Goal: Transaction & Acquisition: Purchase product/service

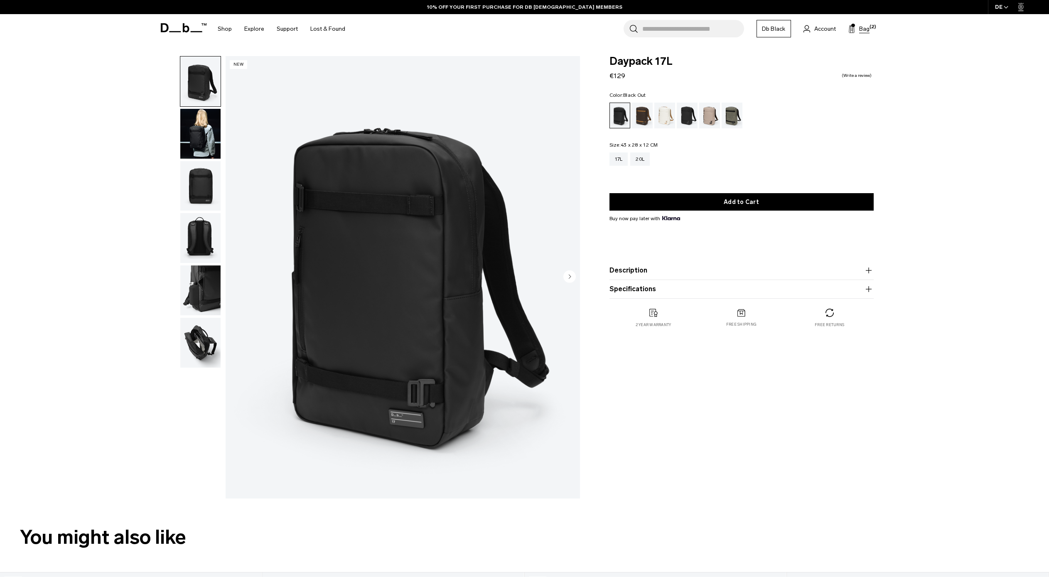
click at [854, 26] on span at bounding box center [852, 25] width 3 height 3
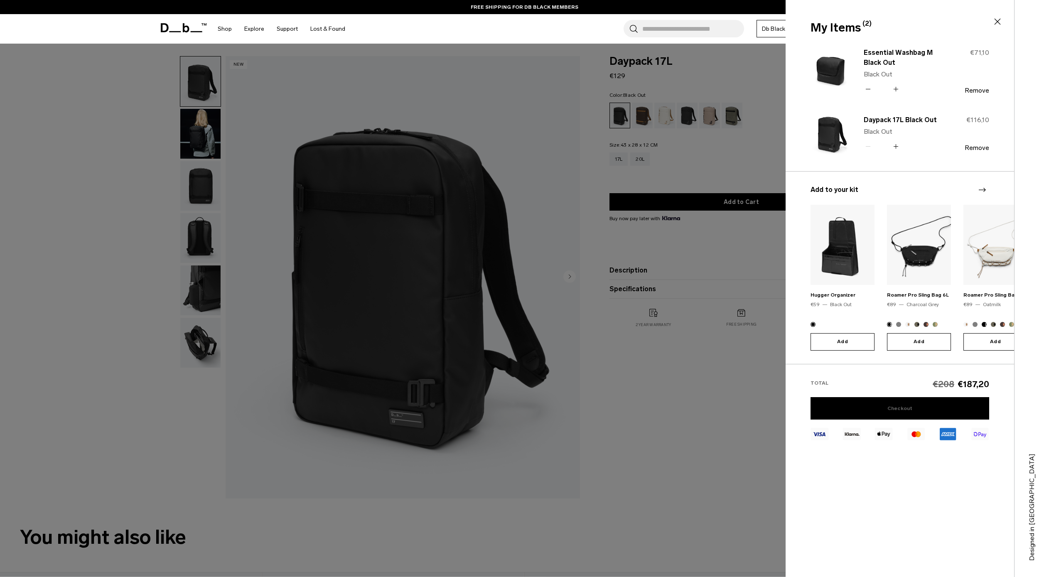
click at [880, 409] on link "Checkout" at bounding box center [899, 408] width 179 height 22
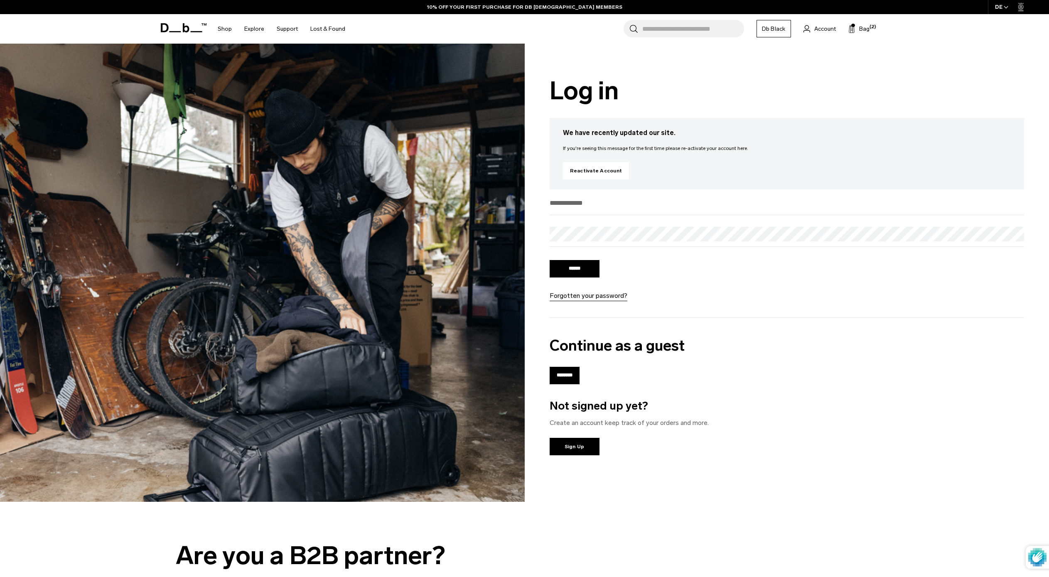
type input "**********"
click at [571, 267] on input "******" at bounding box center [574, 268] width 50 height 17
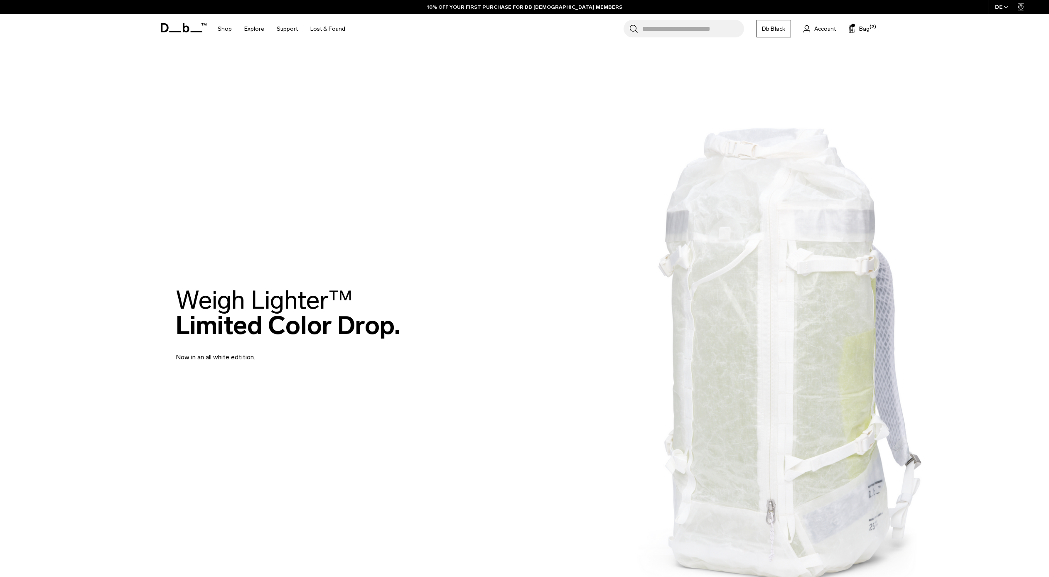
click at [860, 29] on span "Bag" at bounding box center [864, 29] width 10 height 9
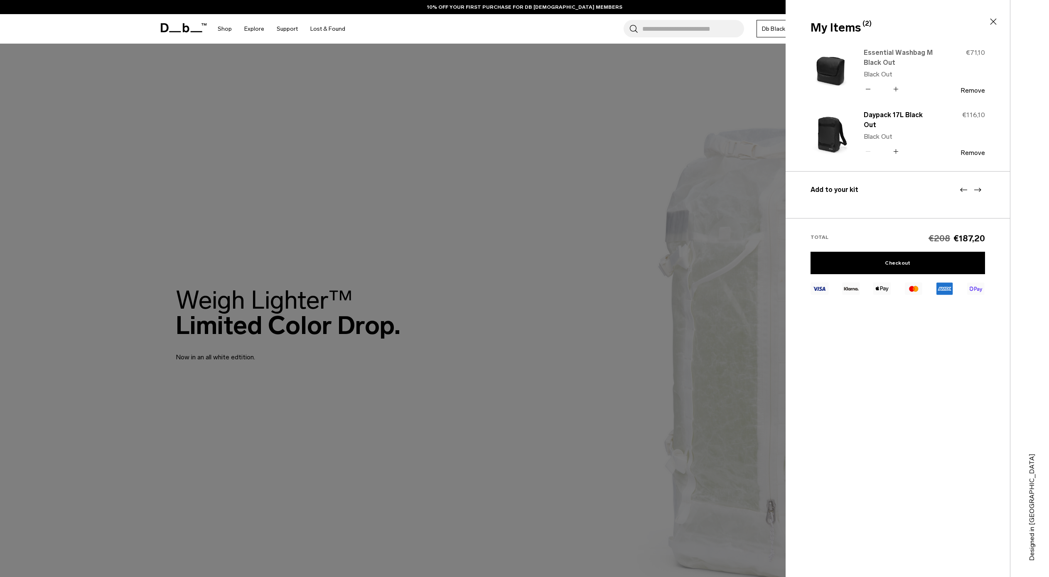
click at [880, 56] on link "Essential Washbag M Black Out" at bounding box center [898, 58] width 71 height 20
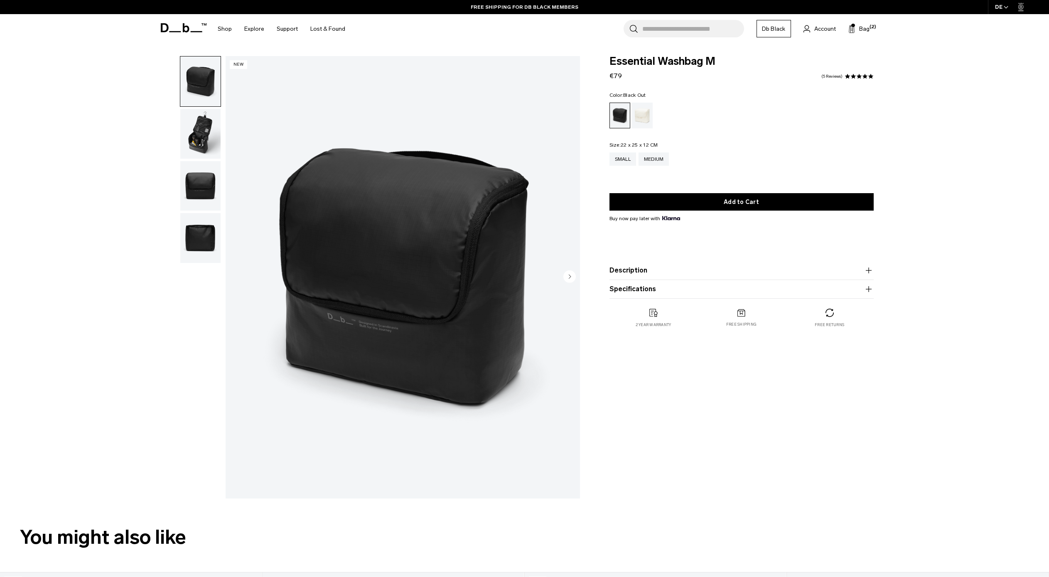
click at [194, 137] on img "button" at bounding box center [200, 134] width 40 height 50
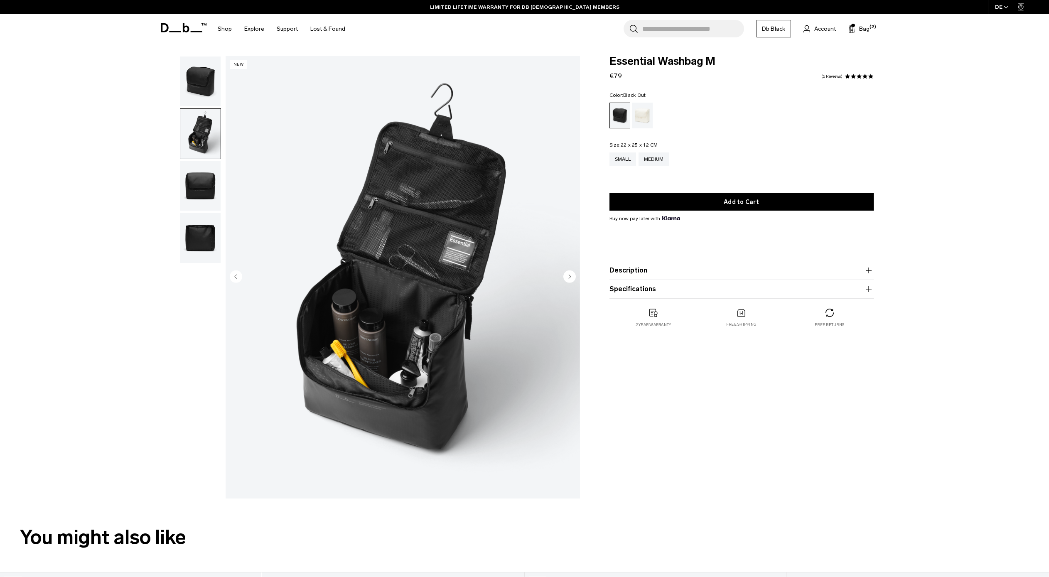
click at [858, 29] on button "Bag (2)" at bounding box center [858, 29] width 21 height 10
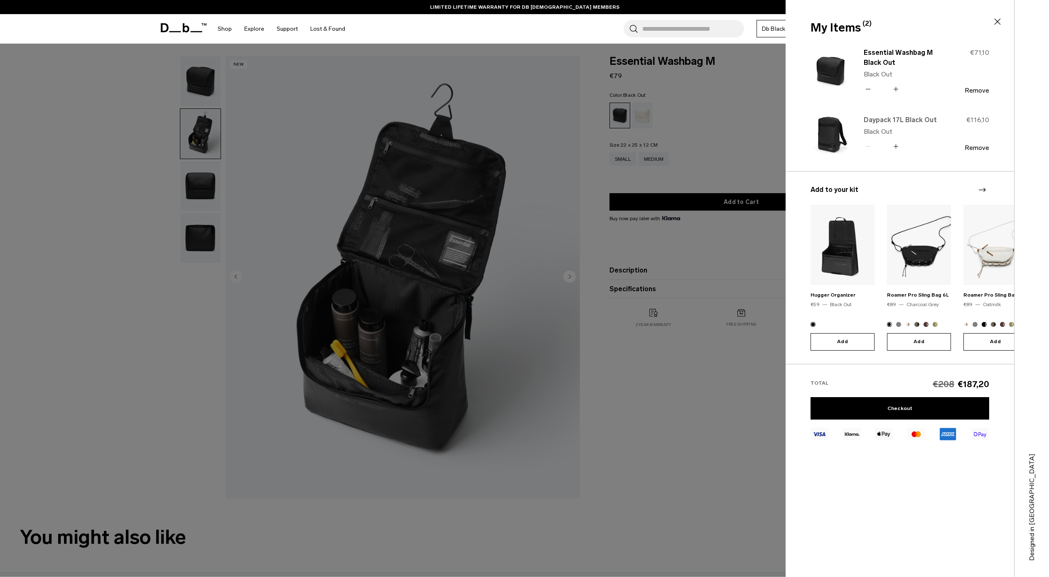
click at [884, 119] on link "Daypack 17L Black Out" at bounding box center [899, 120] width 73 height 10
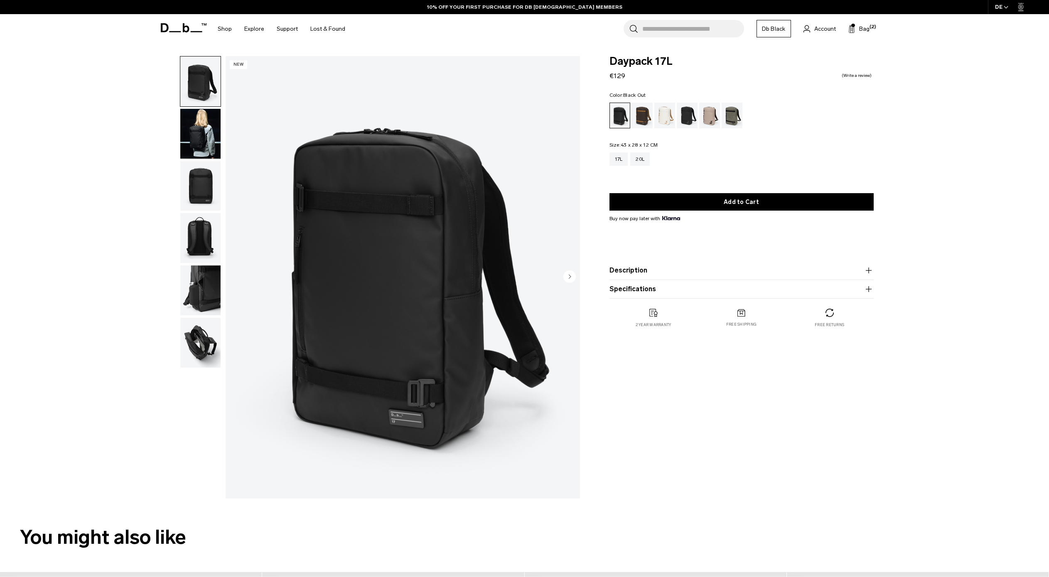
click at [208, 142] on img "button" at bounding box center [200, 134] width 40 height 50
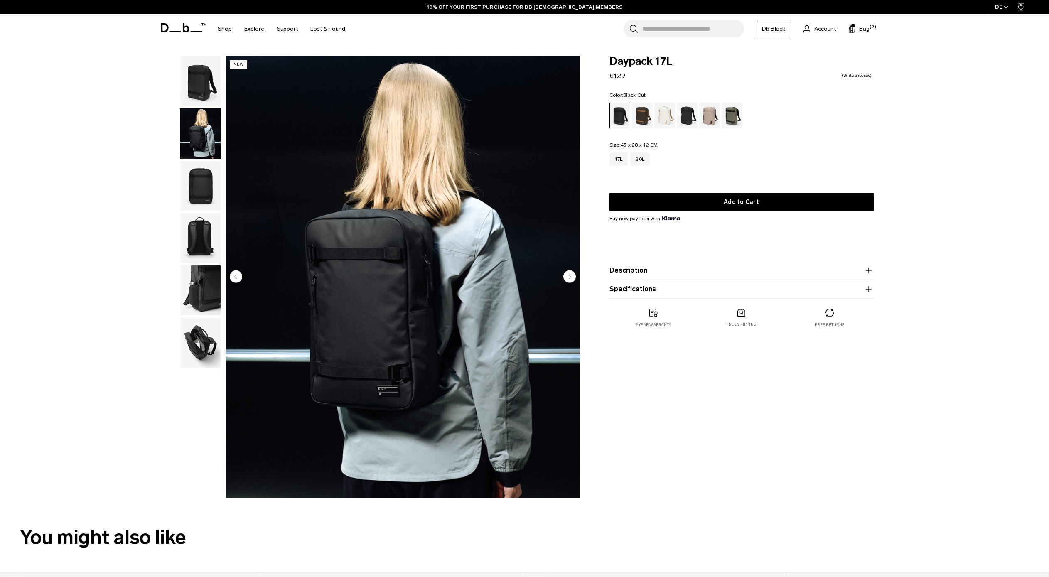
click at [198, 191] on img "button" at bounding box center [200, 186] width 40 height 50
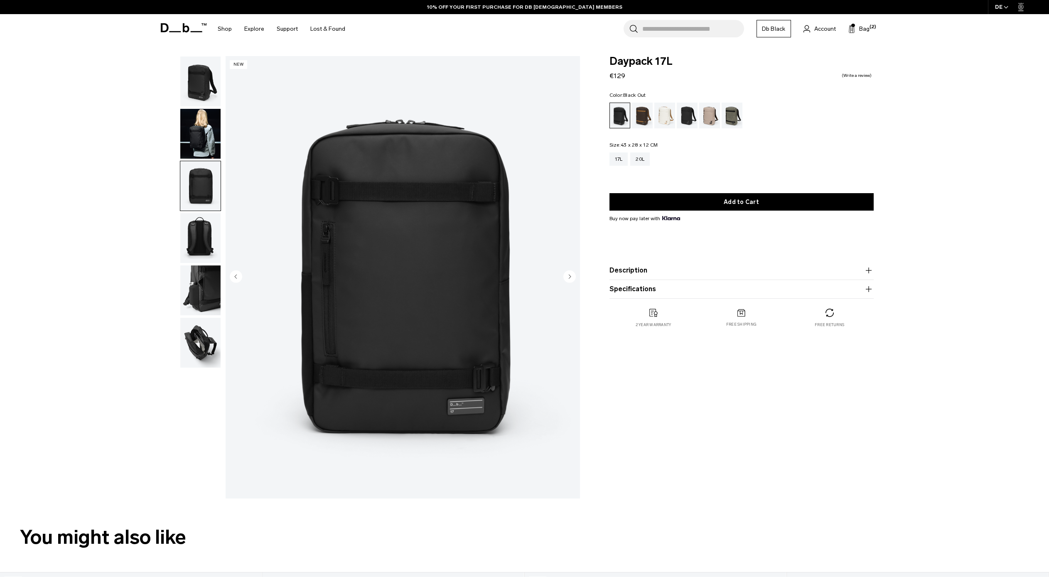
click at [209, 265] on img "button" at bounding box center [200, 290] width 40 height 50
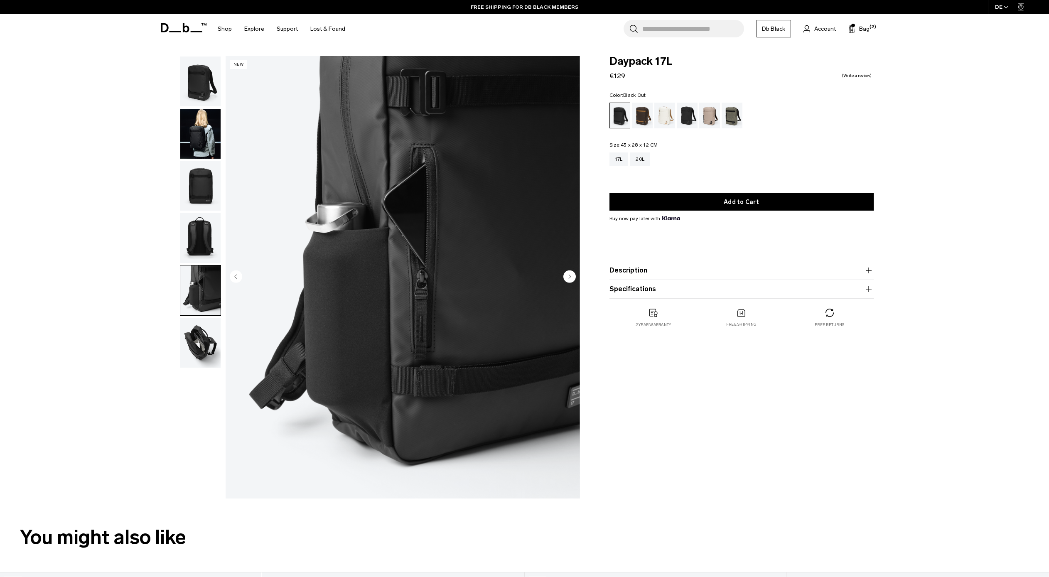
click at [196, 340] on img "button" at bounding box center [200, 343] width 40 height 50
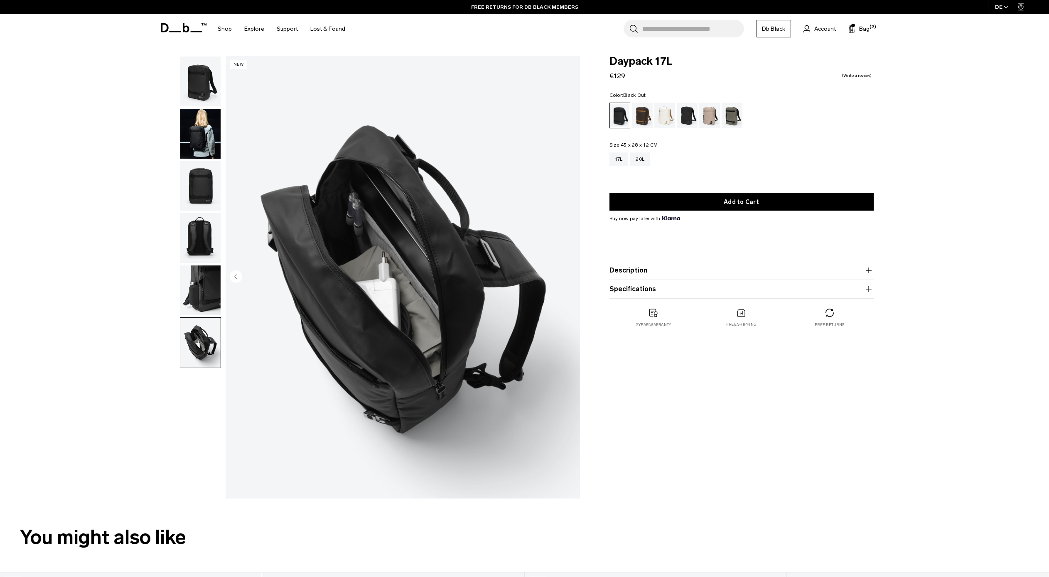
click at [195, 242] on img "button" at bounding box center [200, 238] width 40 height 50
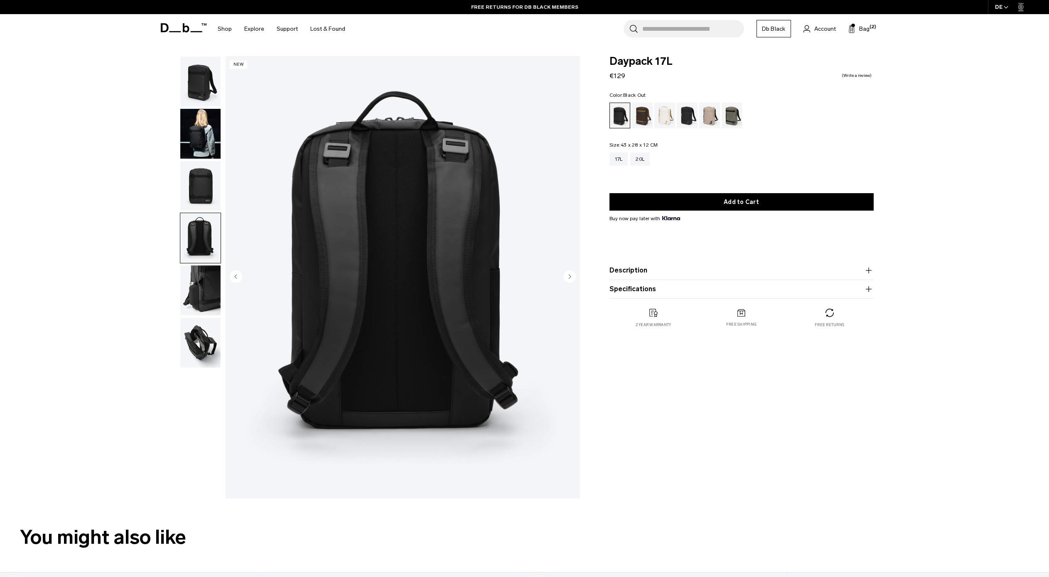
click at [198, 190] on img "button" at bounding box center [200, 186] width 40 height 50
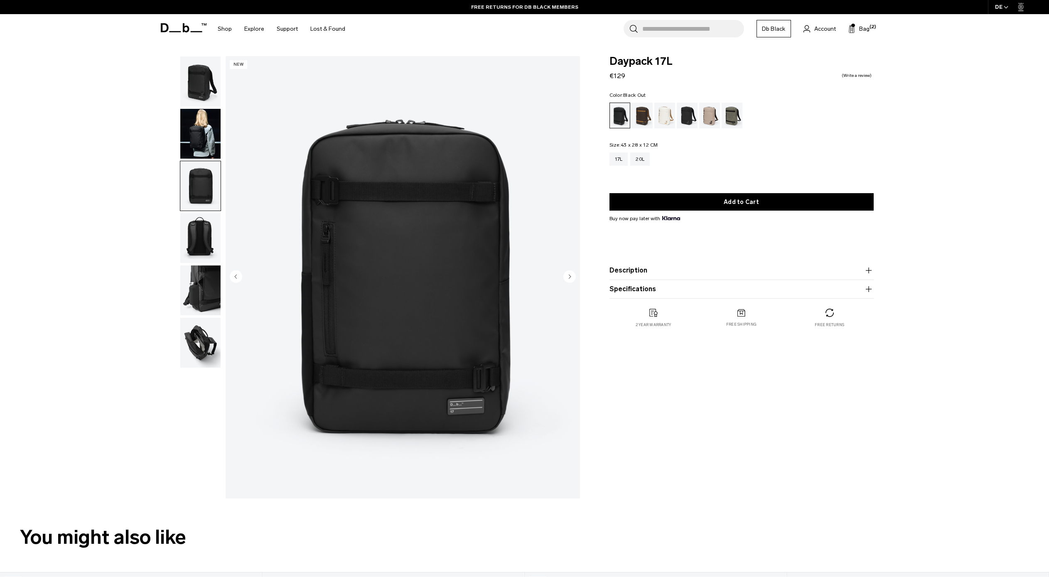
click at [195, 150] on img "button" at bounding box center [200, 134] width 40 height 50
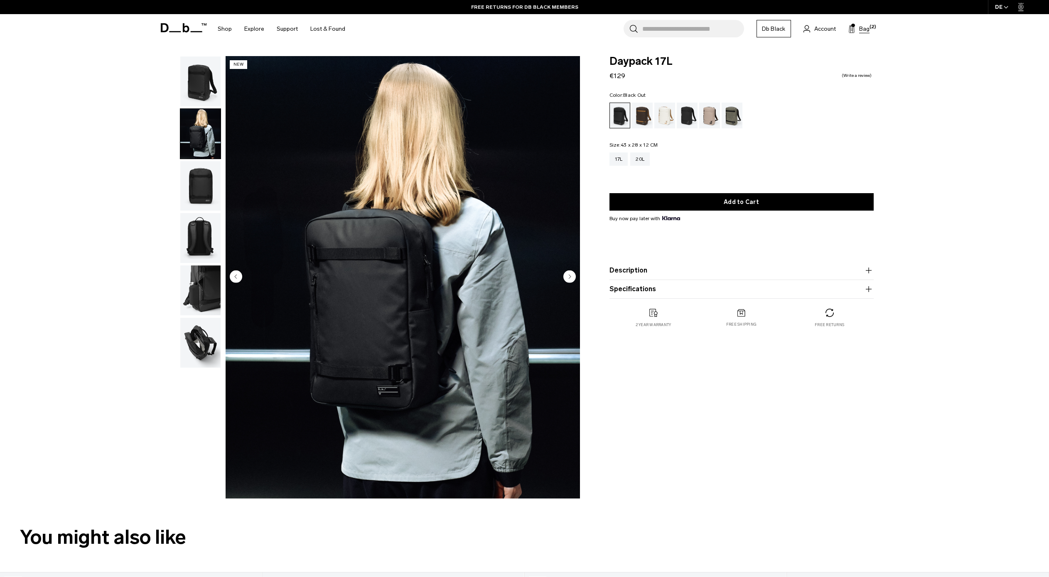
click at [860, 26] on span "Bag" at bounding box center [864, 29] width 10 height 9
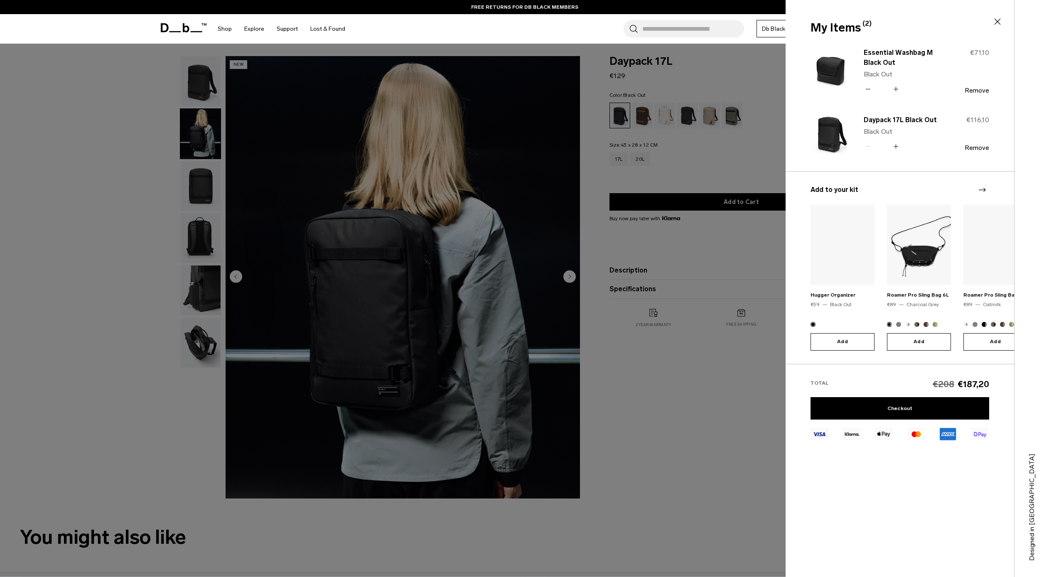
type button "Close"
click at [826, 64] on img at bounding box center [830, 71] width 40 height 49
click at [873, 54] on link "Essential Washbag M Black Out" at bounding box center [899, 58] width 73 height 20
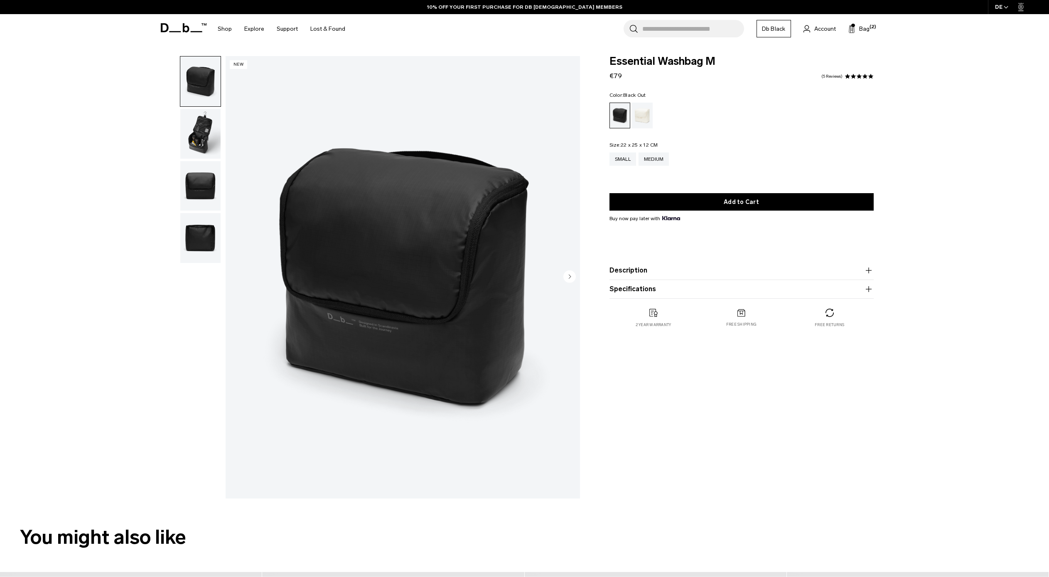
click at [200, 145] on img "button" at bounding box center [200, 134] width 40 height 50
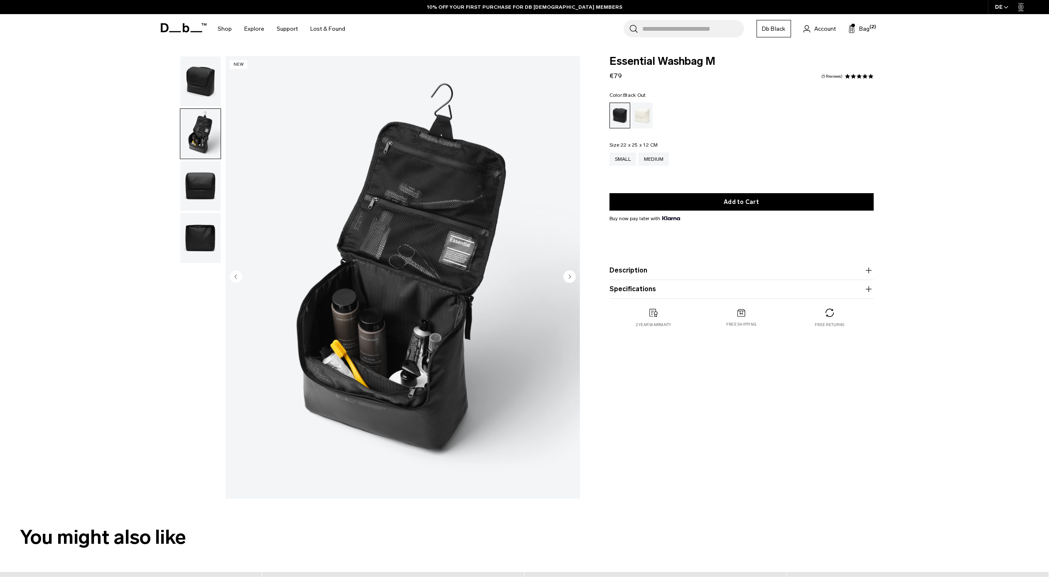
click at [198, 181] on img "button" at bounding box center [200, 186] width 40 height 50
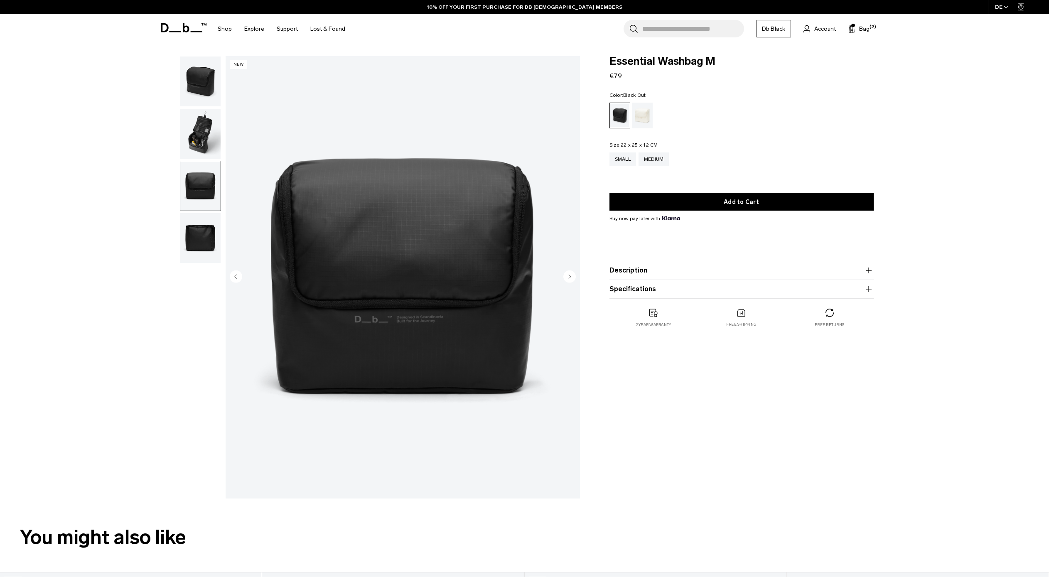
click at [203, 242] on img "button" at bounding box center [200, 238] width 40 height 50
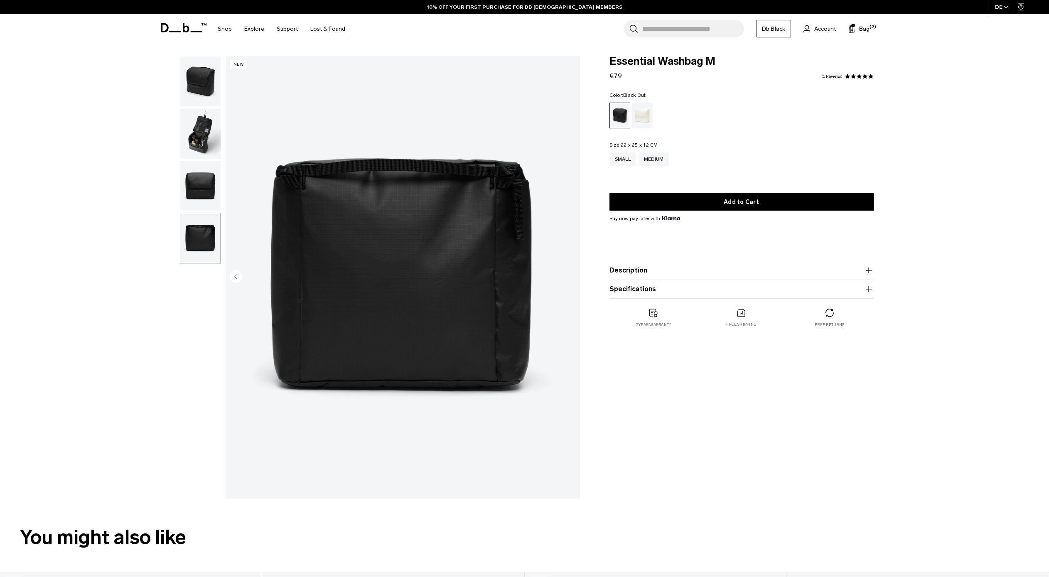
click at [190, 85] on img "button" at bounding box center [200, 81] width 40 height 50
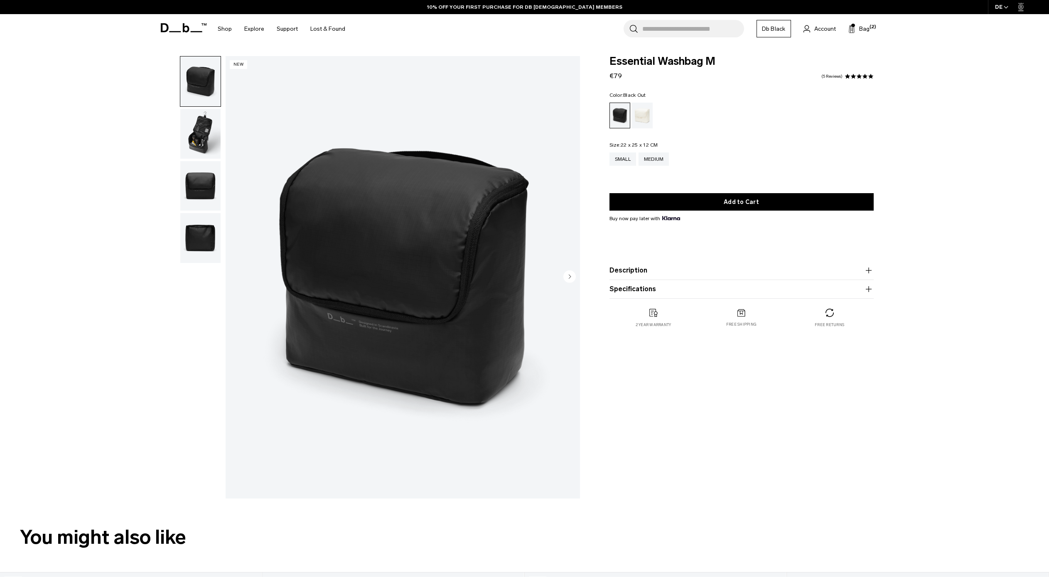
click at [669, 279] on product-accordion "Description Skincare. Hair care. Teeth stuff. It all has a place in the Essenti…" at bounding box center [741, 270] width 264 height 19
click at [644, 272] on button "Description" at bounding box center [741, 270] width 264 height 10
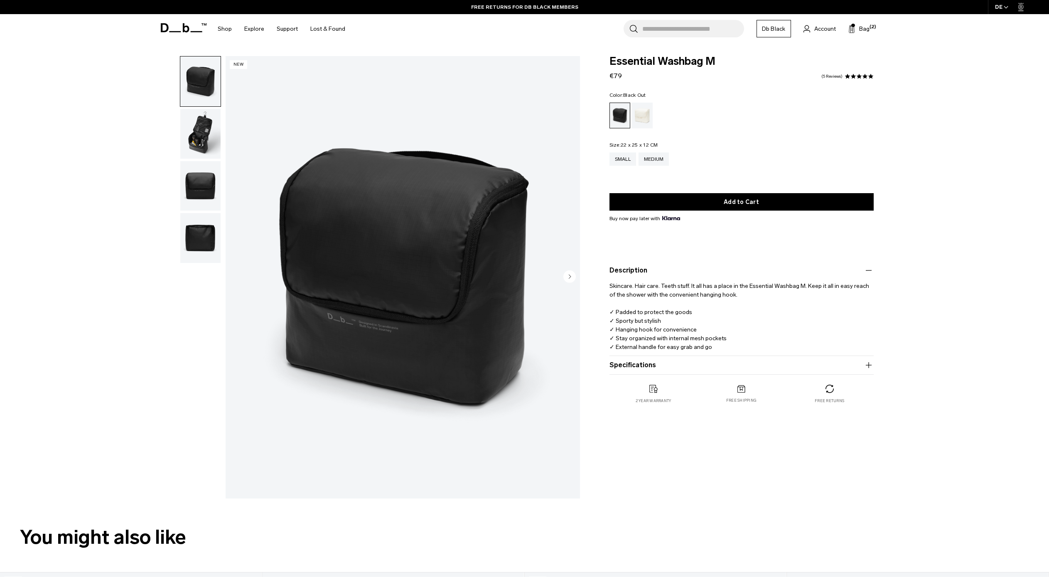
click at [629, 365] on button "Specifications" at bounding box center [741, 365] width 264 height 10
click at [202, 196] on img "button" at bounding box center [200, 186] width 40 height 50
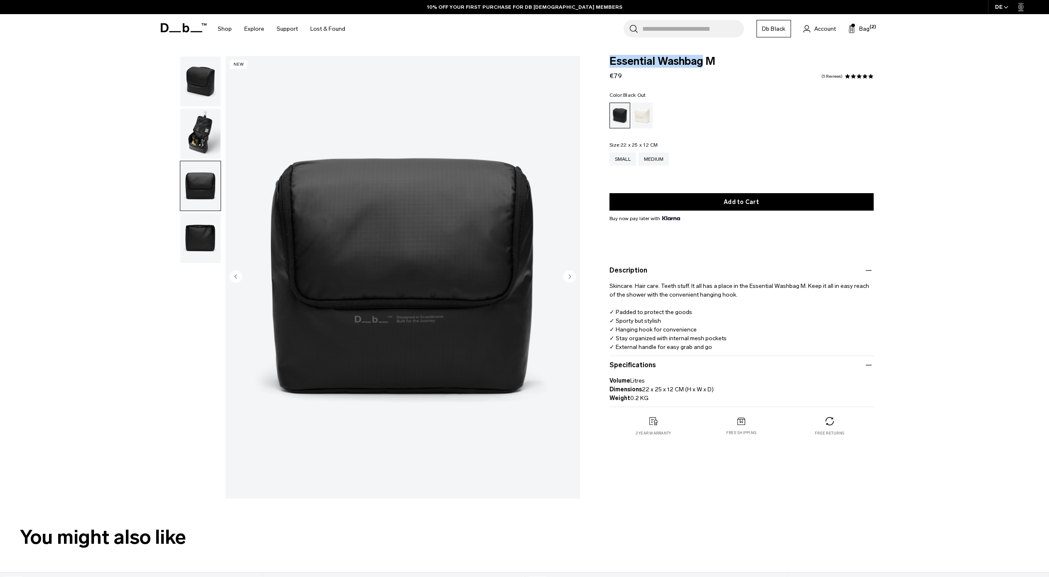
drag, startPoint x: 703, startPoint y: 59, endPoint x: 605, endPoint y: 62, distance: 98.9
click at [605, 62] on div "Essential Washbag M €79 4.8 star rating 5 Reviews Color: Black Out Out of stock…" at bounding box center [741, 254] width 314 height 397
copy span "Essential Washbag"
click at [655, 29] on input "Search for Bags, Luggage..." at bounding box center [693, 28] width 102 height 17
paste input "**********"
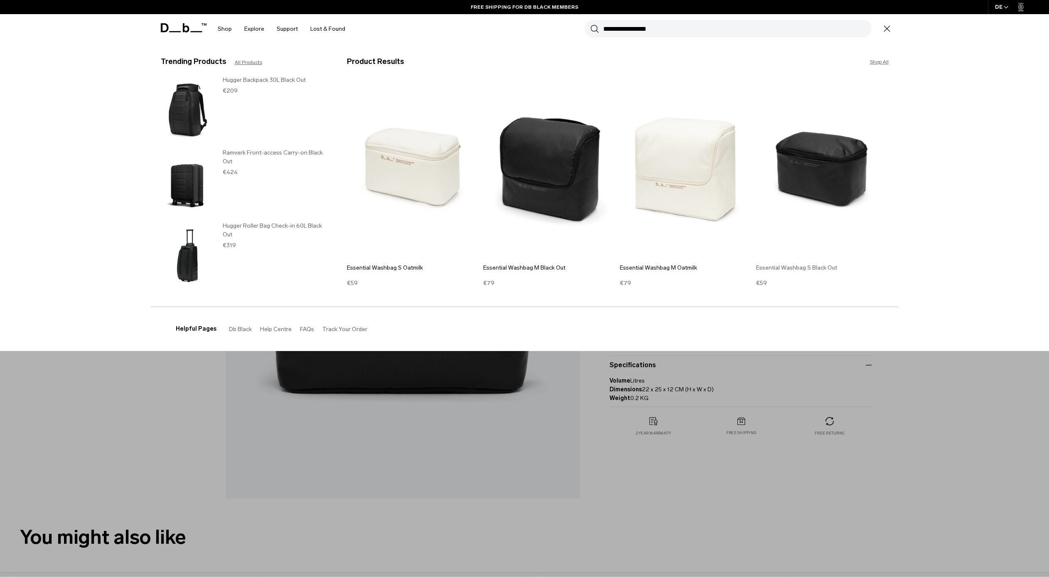
type input "**********"
click at [834, 184] on img at bounding box center [822, 169] width 132 height 178
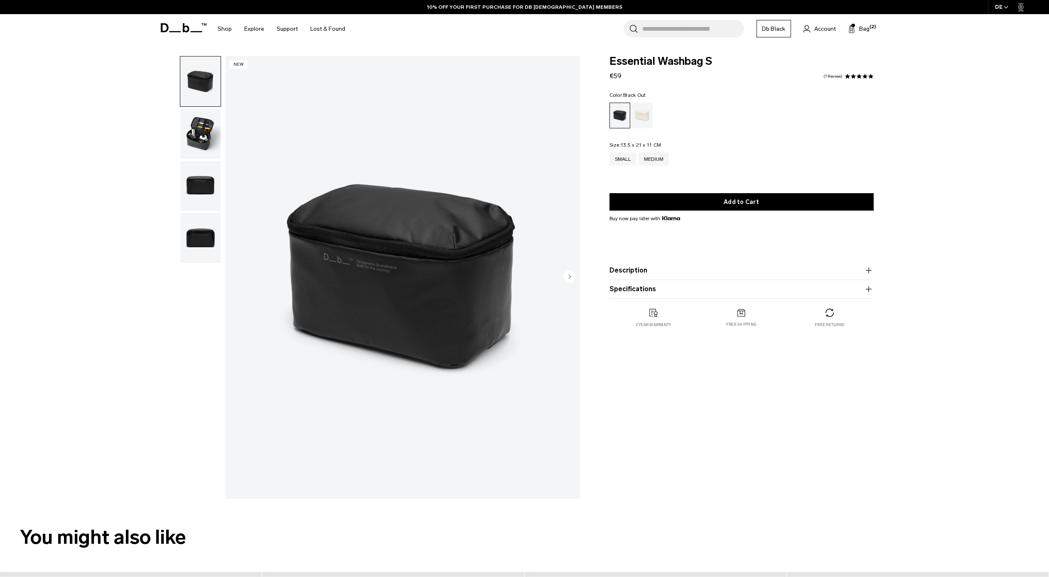
click at [203, 128] on img "button" at bounding box center [200, 134] width 40 height 50
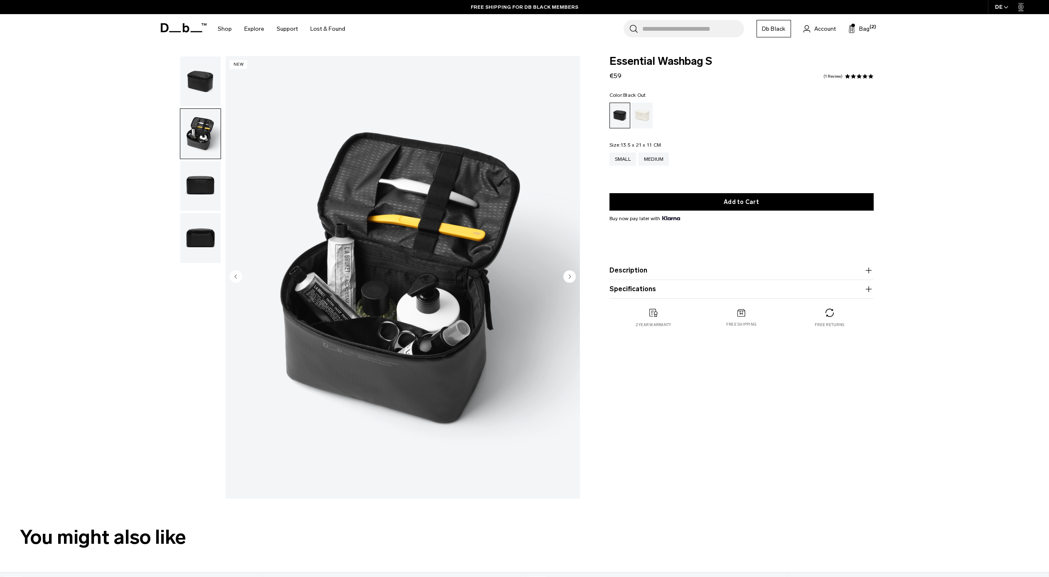
click at [198, 190] on img "button" at bounding box center [200, 186] width 40 height 50
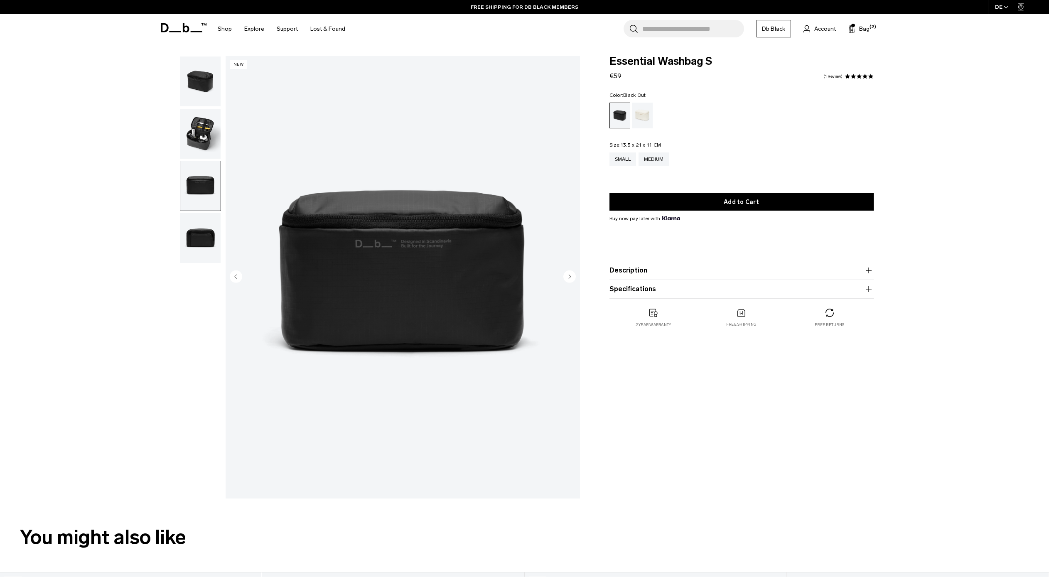
click at [196, 216] on img "button" at bounding box center [200, 238] width 40 height 50
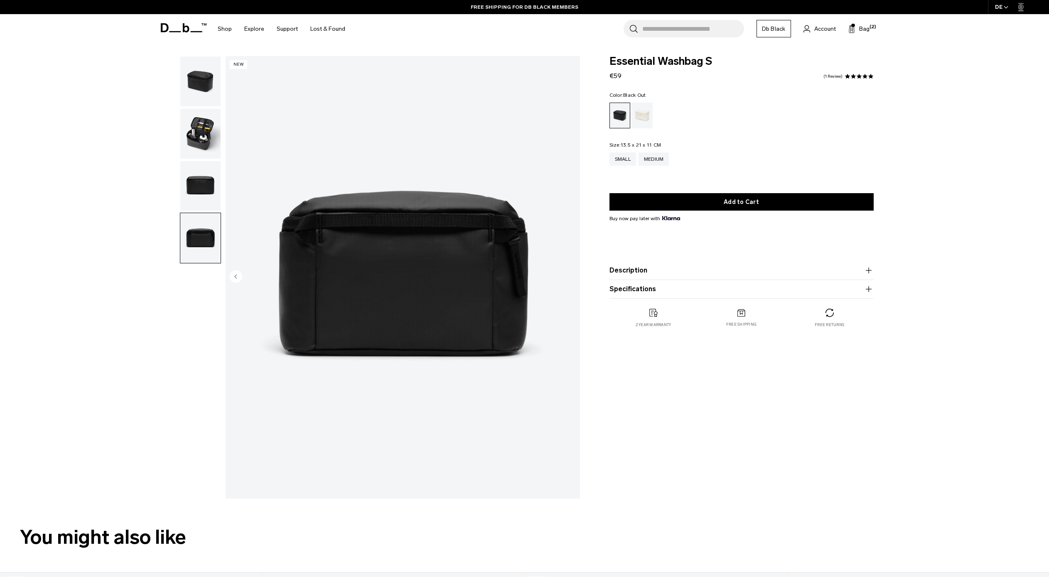
click at [206, 91] on img "button" at bounding box center [200, 81] width 40 height 50
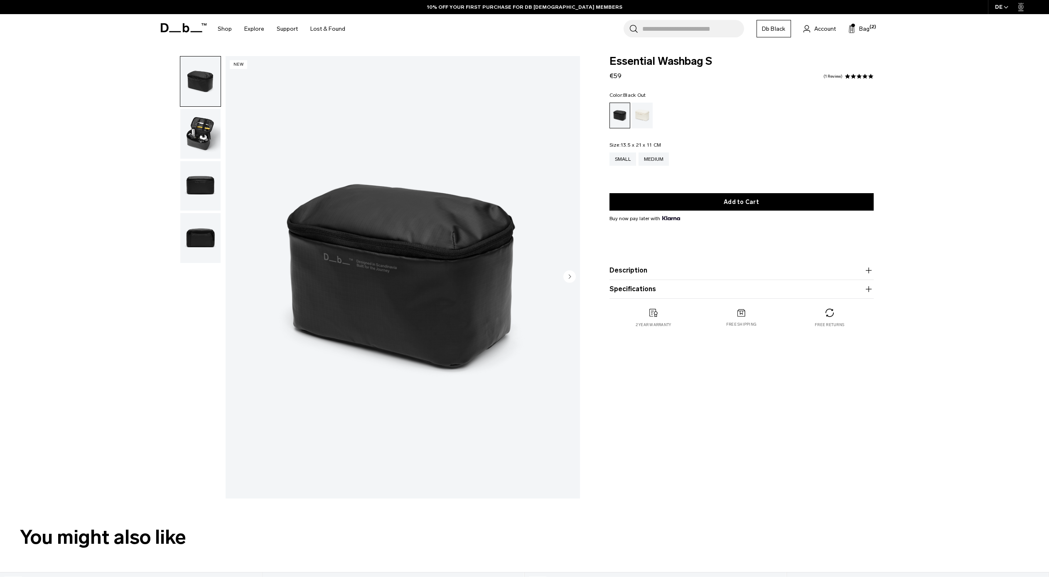
click at [210, 127] on img "button" at bounding box center [200, 134] width 40 height 50
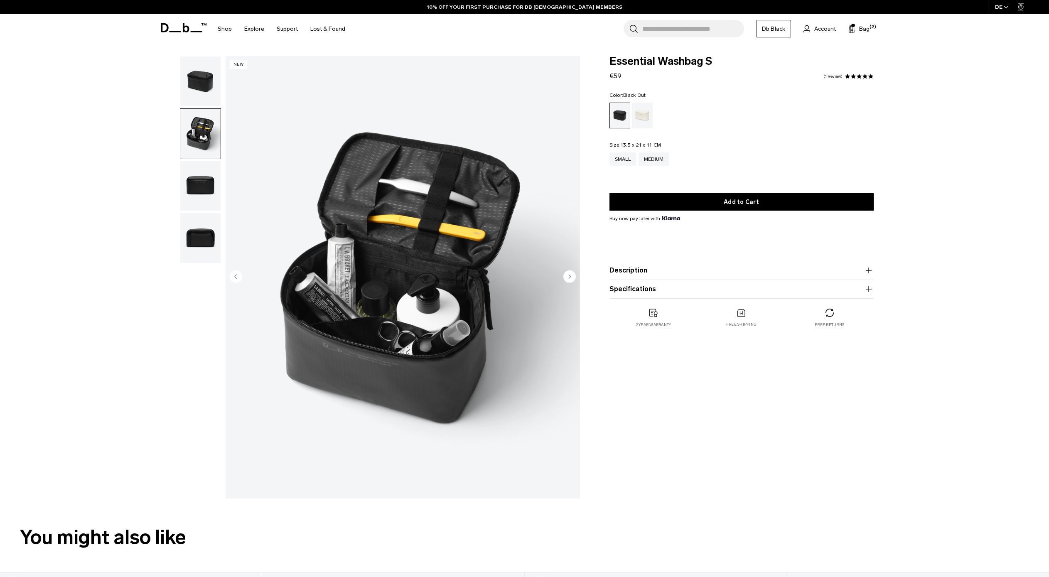
click at [202, 88] on img "button" at bounding box center [200, 81] width 40 height 50
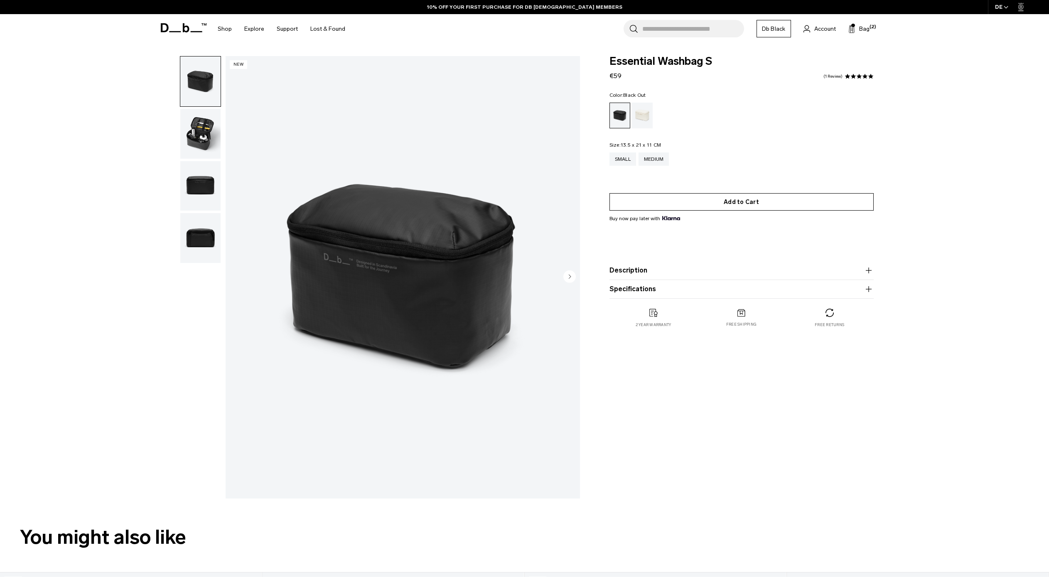
click at [719, 202] on button "Add to Cart" at bounding box center [741, 201] width 264 height 17
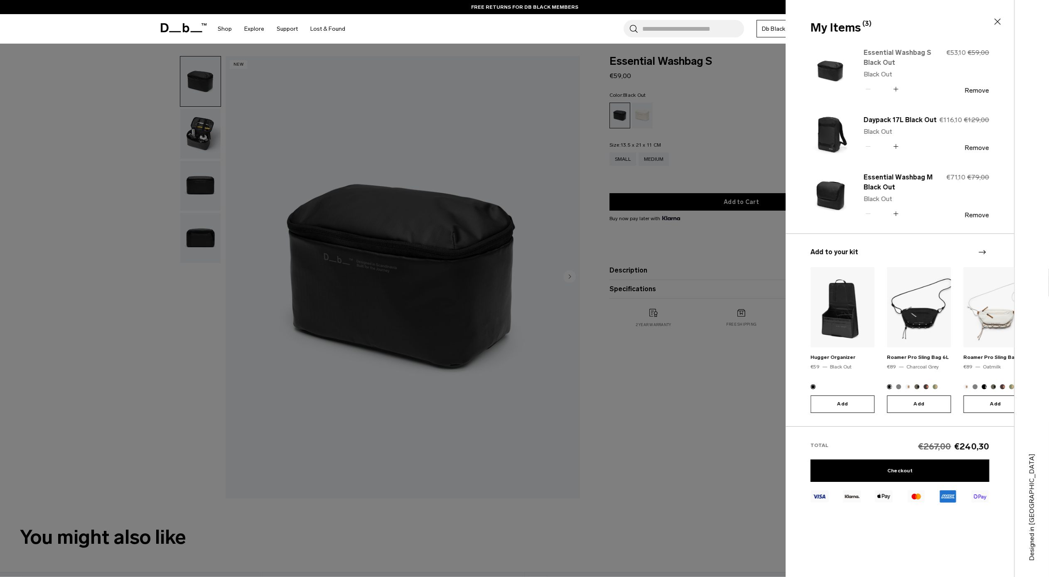
click at [885, 55] on link "Essential Washbag S Black Out" at bounding box center [899, 58] width 73 height 20
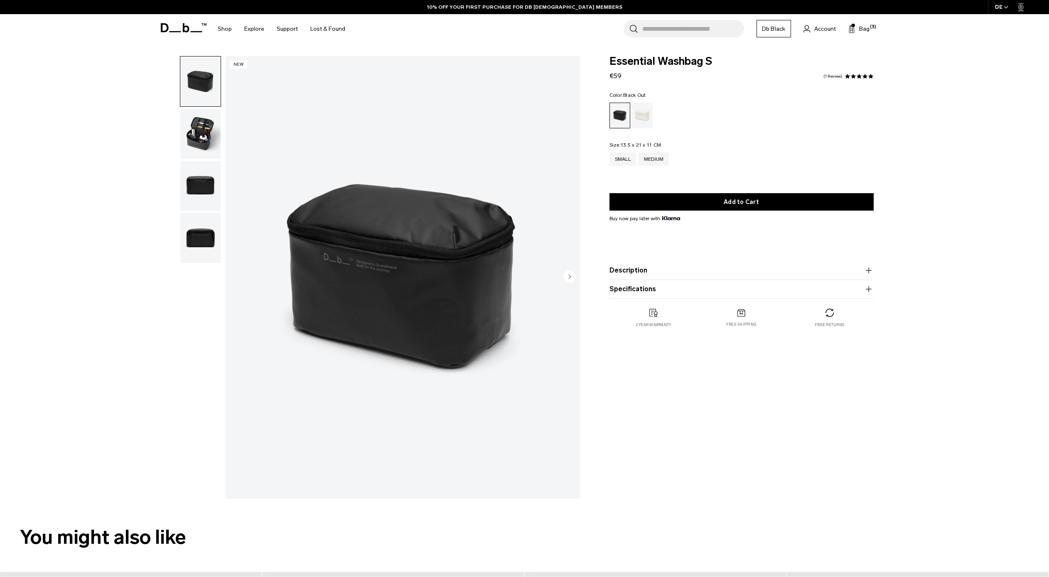
click at [196, 139] on img "button" at bounding box center [200, 134] width 40 height 50
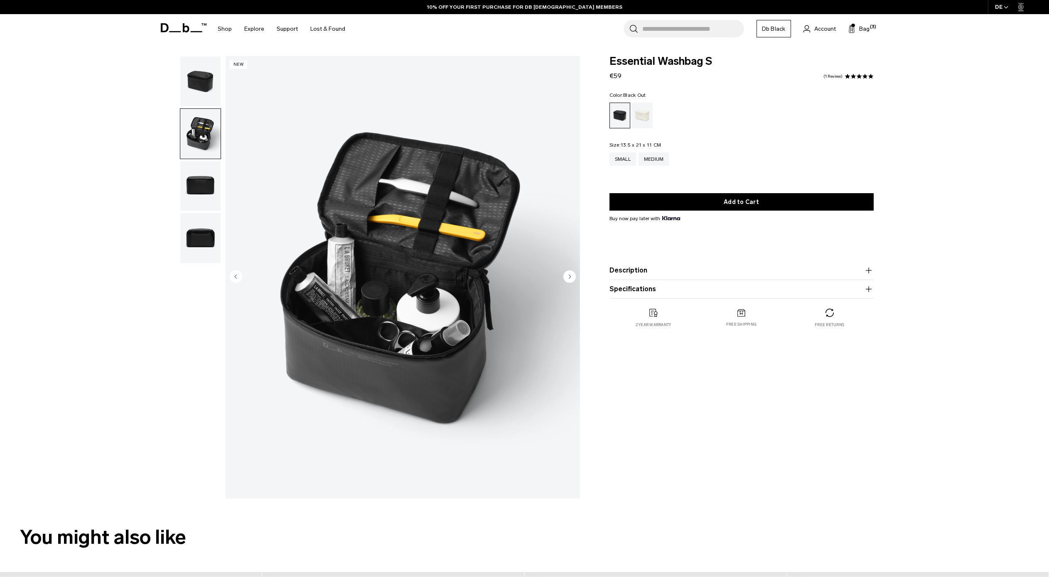
click at [191, 184] on img "button" at bounding box center [200, 186] width 40 height 50
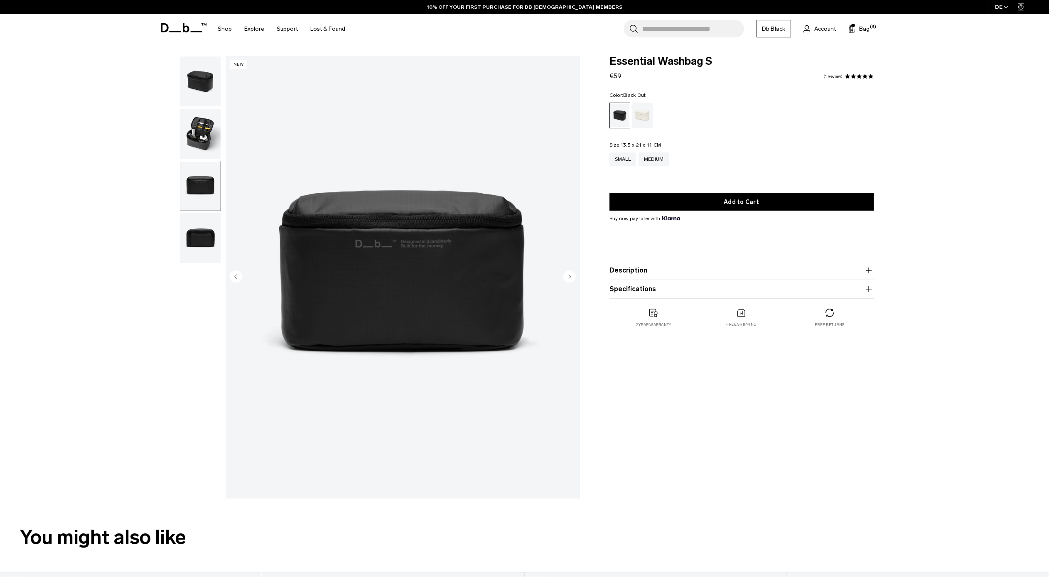
click at [194, 230] on img "button" at bounding box center [200, 238] width 40 height 50
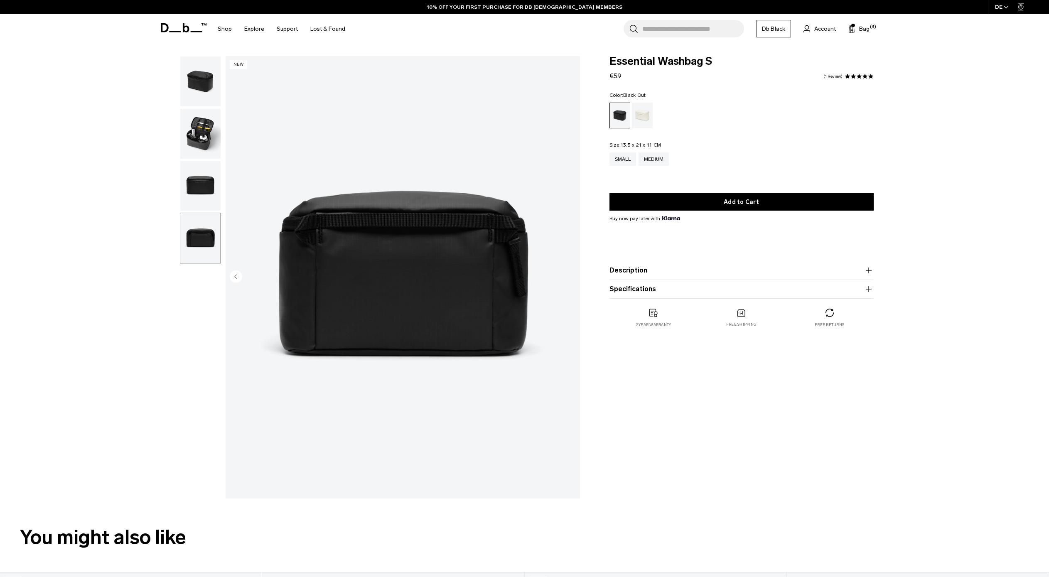
click at [200, 143] on img "button" at bounding box center [200, 134] width 40 height 50
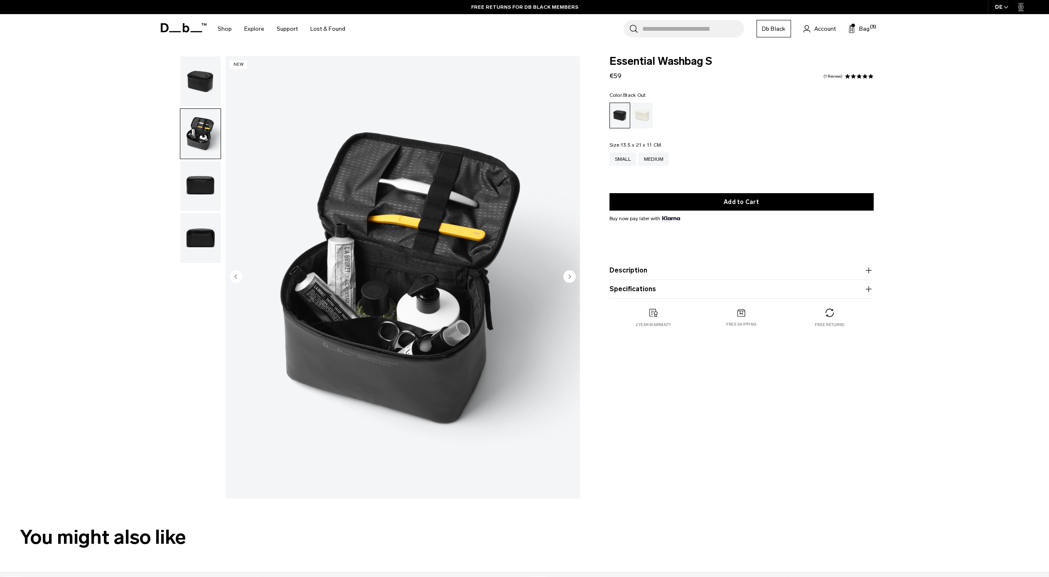
click at [196, 81] on img "button" at bounding box center [200, 81] width 40 height 50
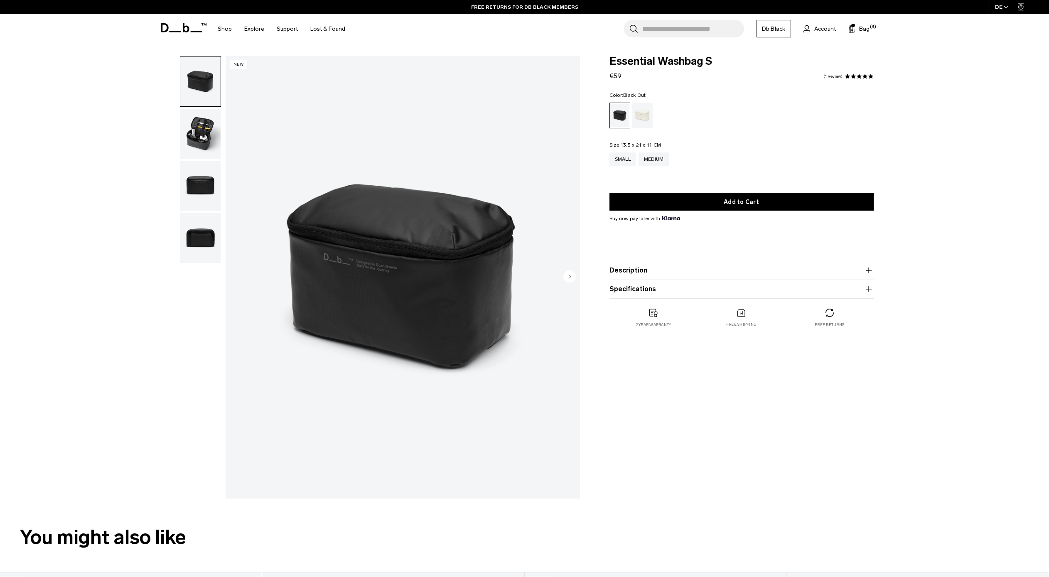
click at [208, 162] on img "button" at bounding box center [200, 186] width 40 height 50
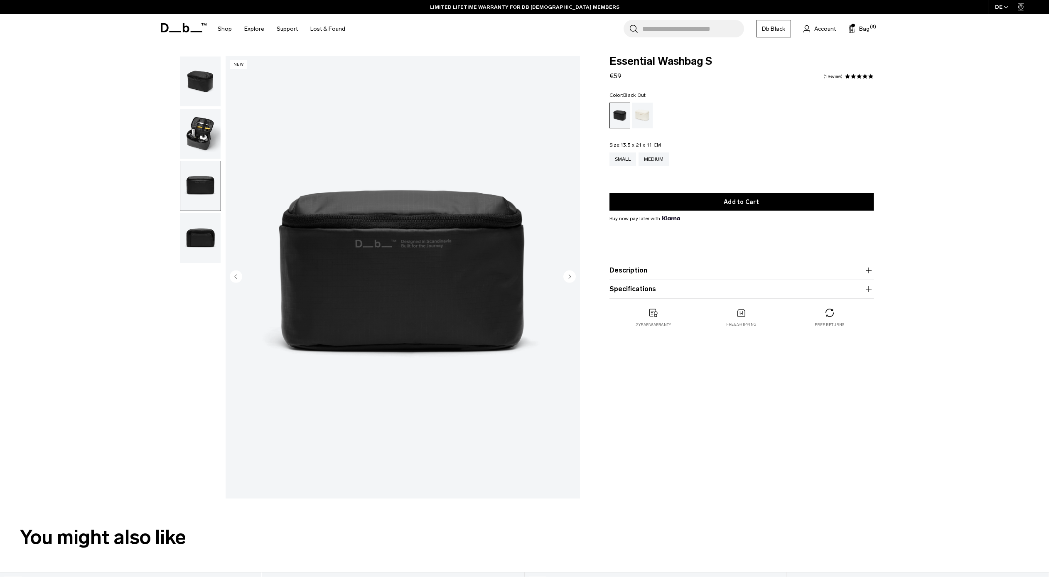
click at [180, 135] on img "button" at bounding box center [200, 134] width 40 height 50
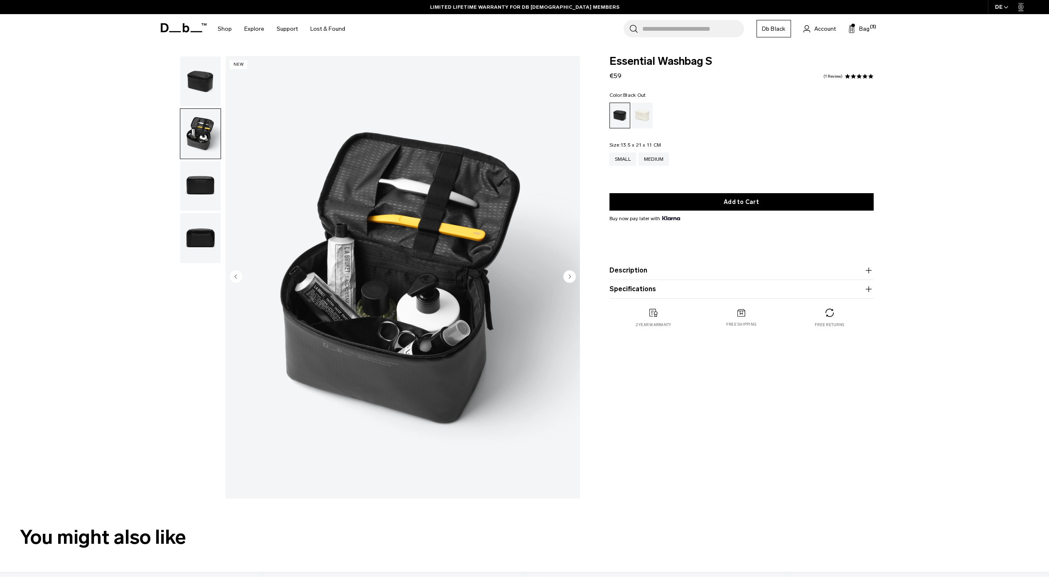
click at [375, 261] on img "2 / 4" at bounding box center [402, 277] width 354 height 442
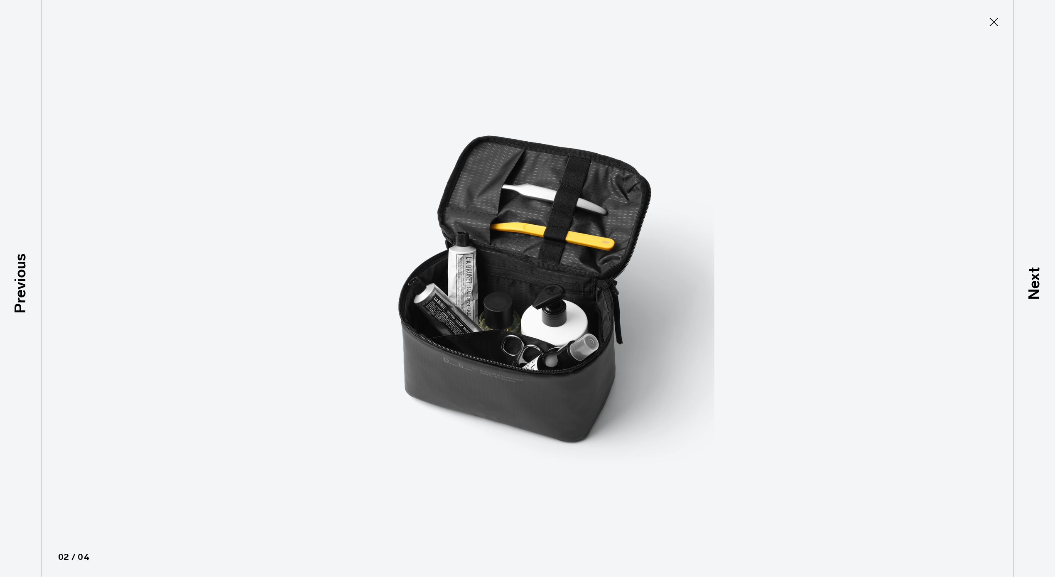
click at [516, 289] on img at bounding box center [528, 288] width 374 height 577
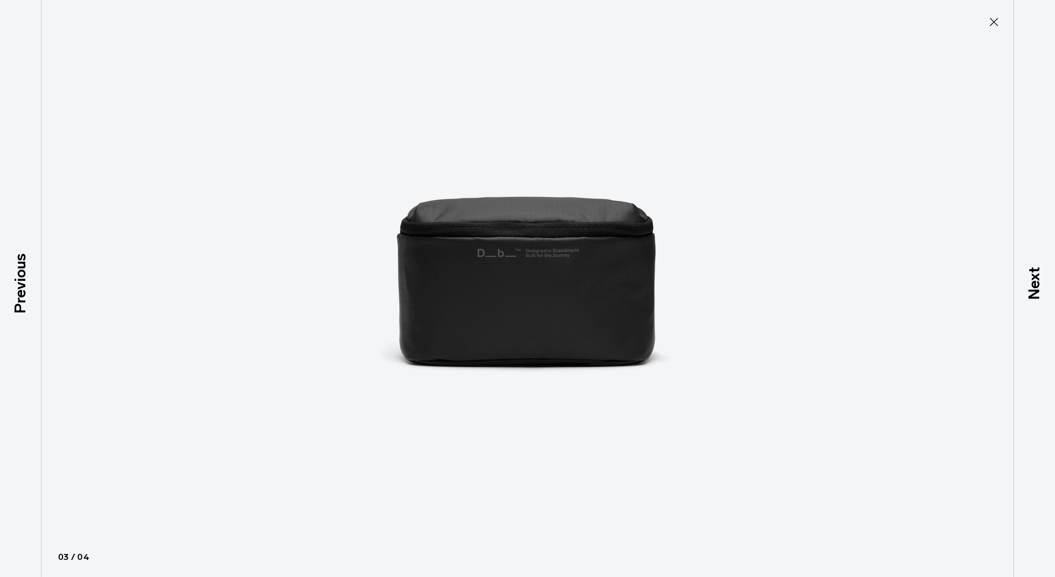
click at [130, 264] on div at bounding box center [527, 288] width 1055 height 577
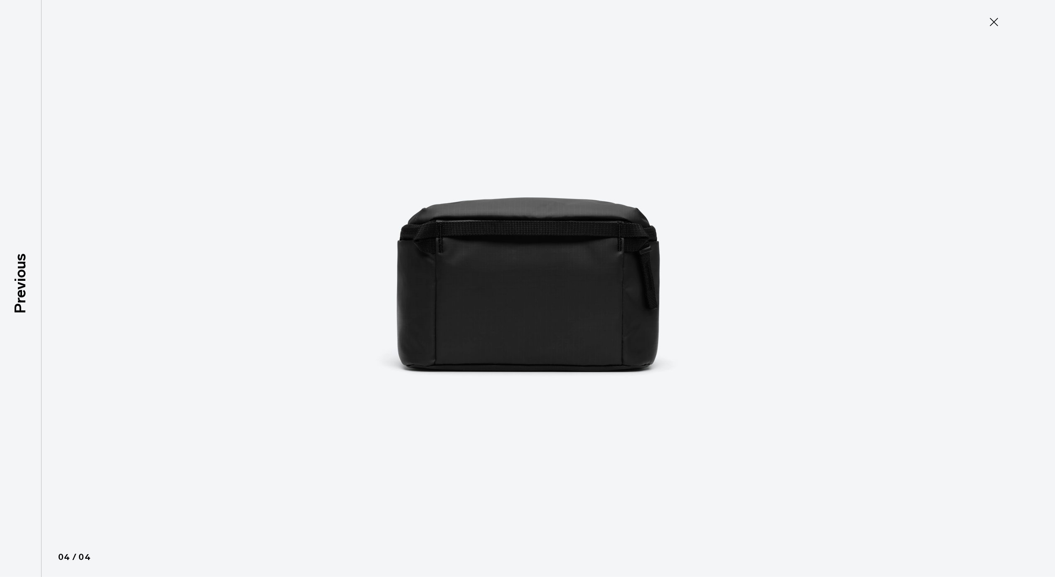
click at [69, 274] on div at bounding box center [527, 288] width 1055 height 577
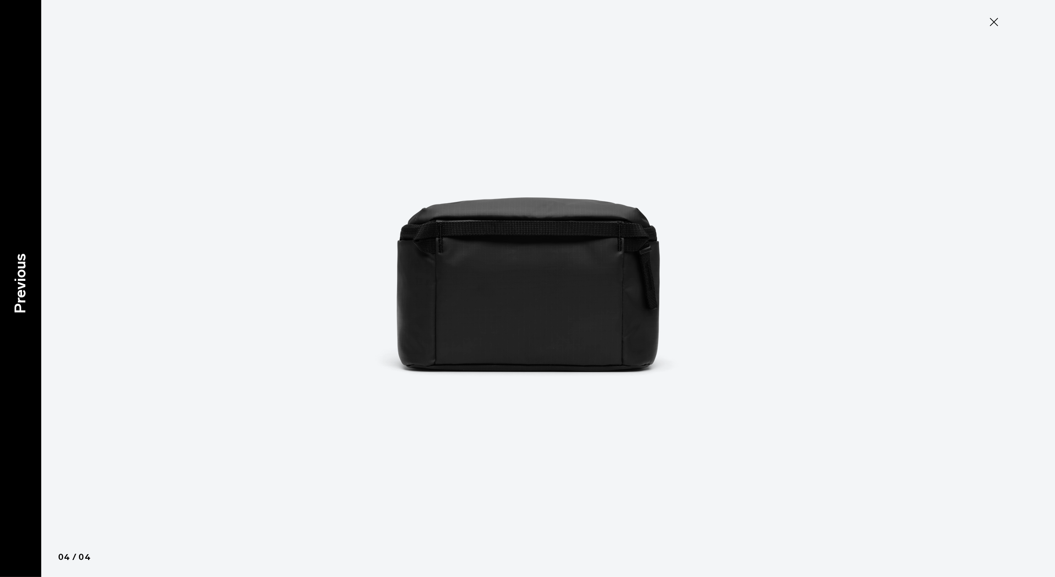
click at [34, 276] on div "Previous" at bounding box center [21, 288] width 42 height 577
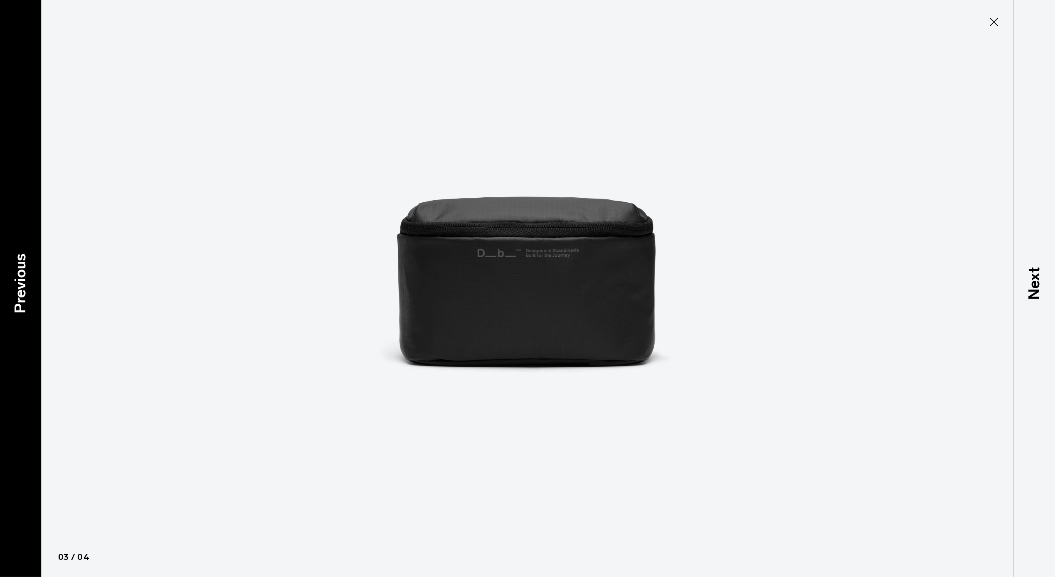
click at [13, 274] on p "Previous" at bounding box center [20, 283] width 22 height 60
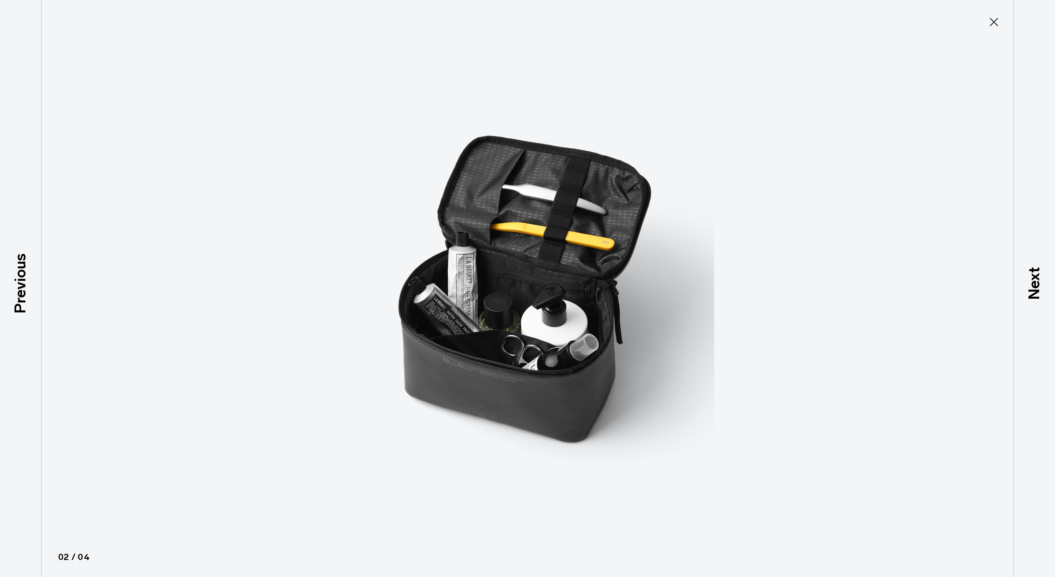
click at [995, 20] on icon at bounding box center [994, 22] width 8 height 8
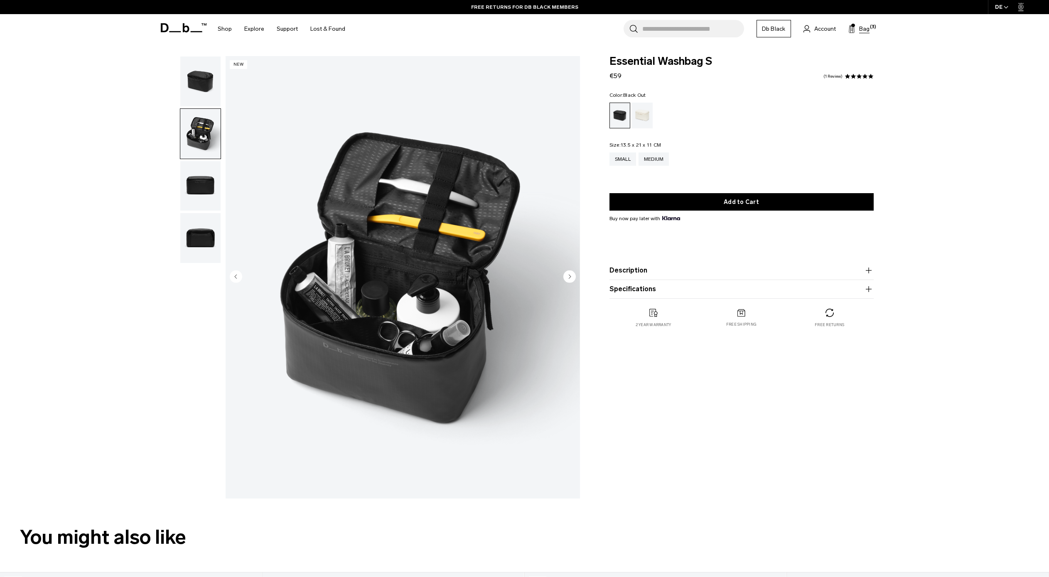
click at [864, 27] on span "Bag" at bounding box center [864, 29] width 10 height 9
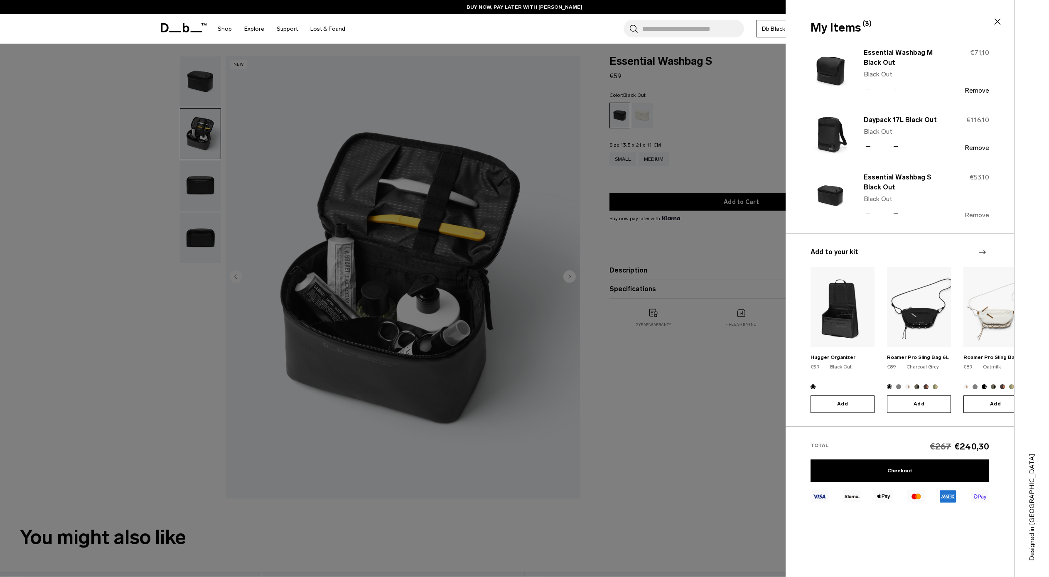
click at [973, 213] on button "Remove" at bounding box center [976, 214] width 25 height 7
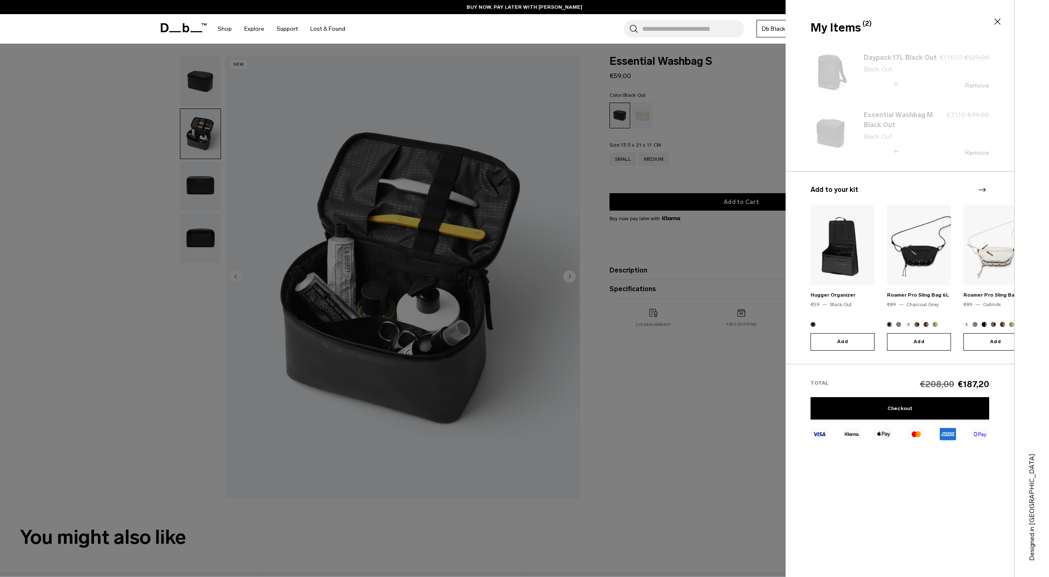
click at [879, 56] on div "Daypack 17L Black Out Black Out Quantity - * + 11610 €116,10 12900 €129,00 Remo…" at bounding box center [899, 203] width 228 height 322
click at [887, 115] on link "Essential Washbag M Black Out" at bounding box center [899, 120] width 73 height 20
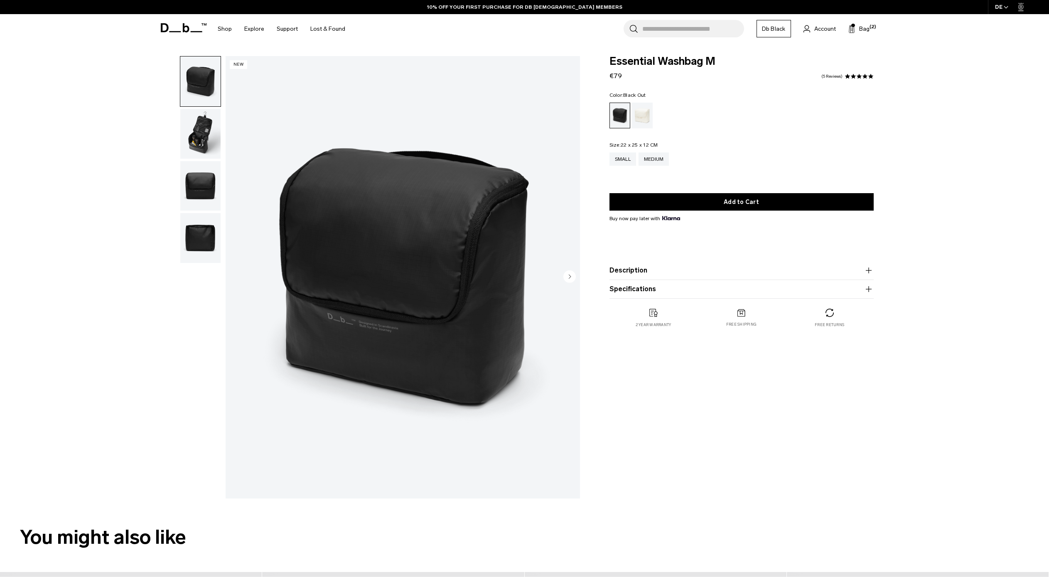
click at [214, 130] on img "button" at bounding box center [200, 134] width 40 height 50
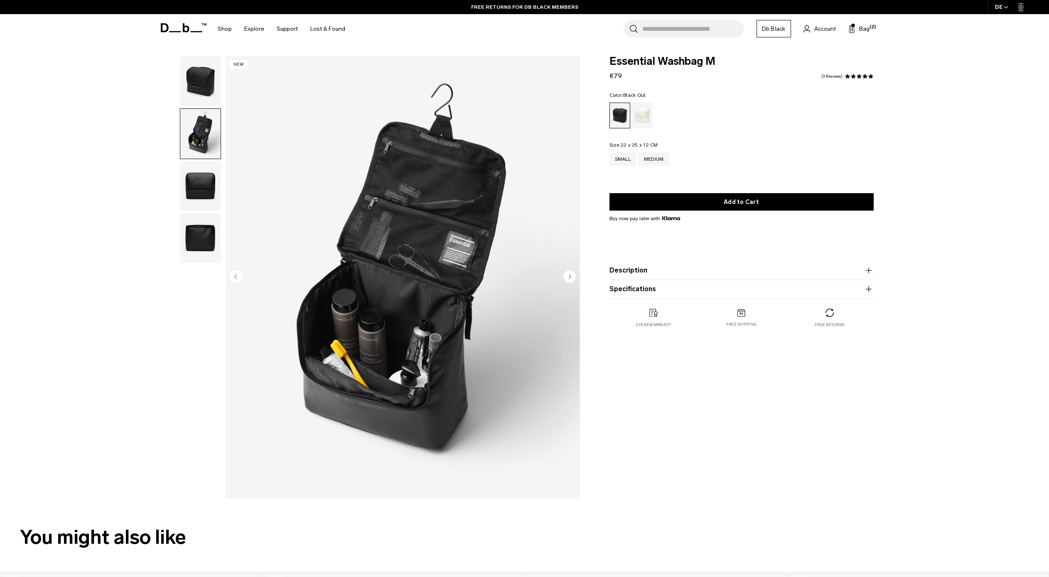
click at [191, 91] on img "button" at bounding box center [200, 81] width 40 height 50
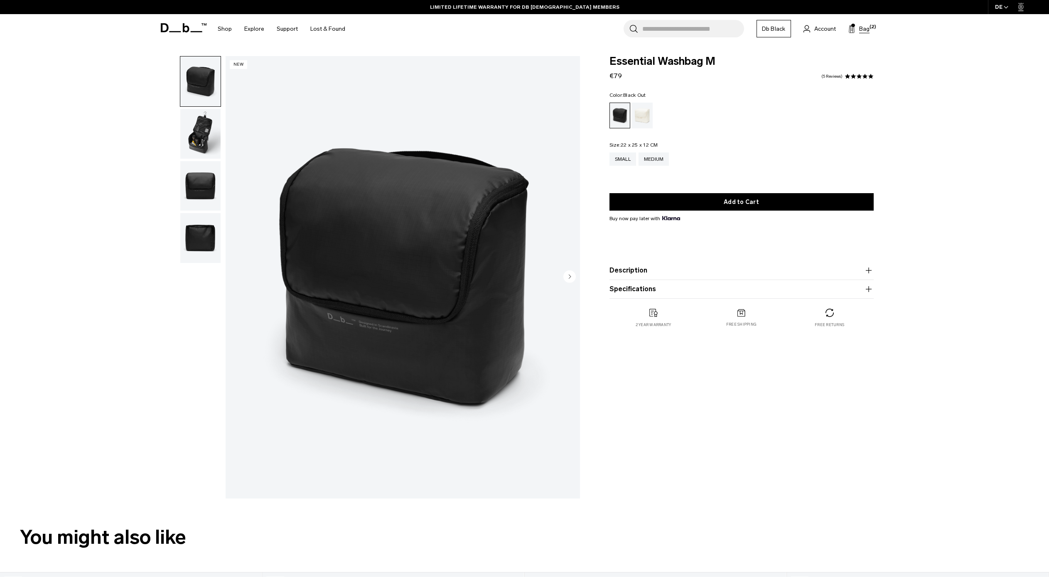
click at [862, 29] on span "Bag" at bounding box center [864, 29] width 10 height 9
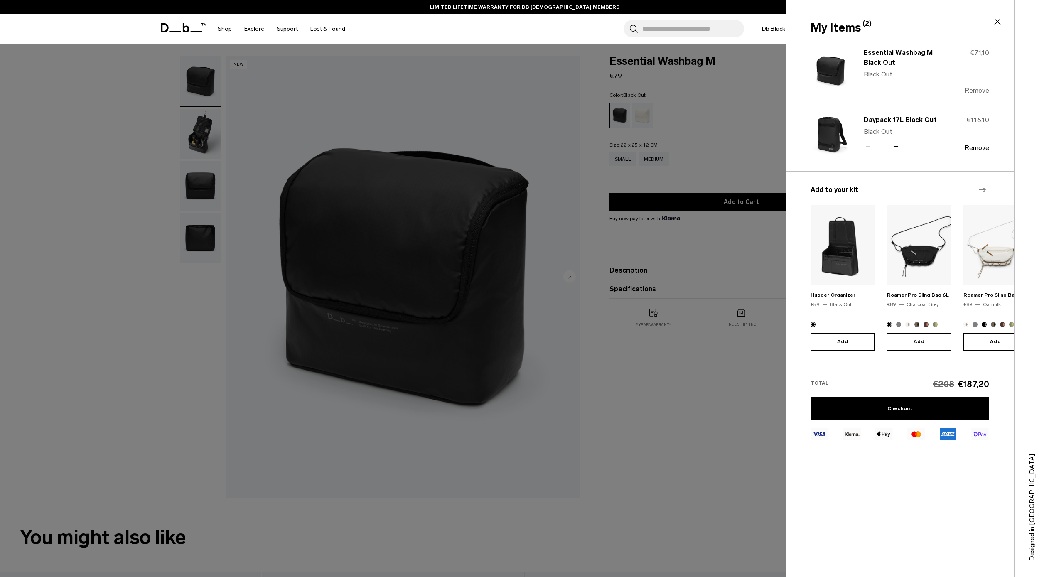
click at [972, 88] on button "Remove" at bounding box center [976, 90] width 25 height 7
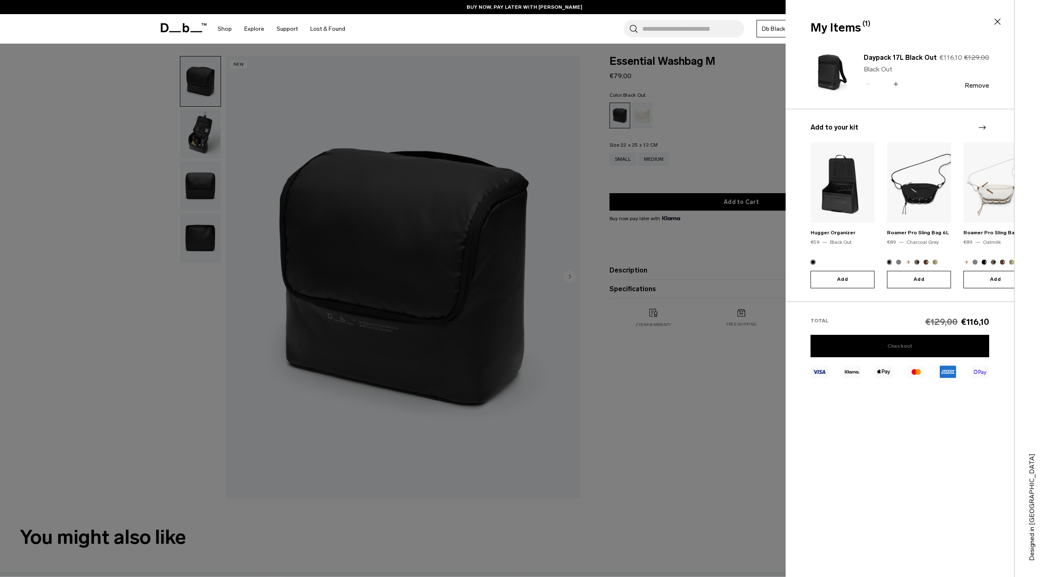
click at [881, 339] on link "Checkout" at bounding box center [899, 346] width 179 height 22
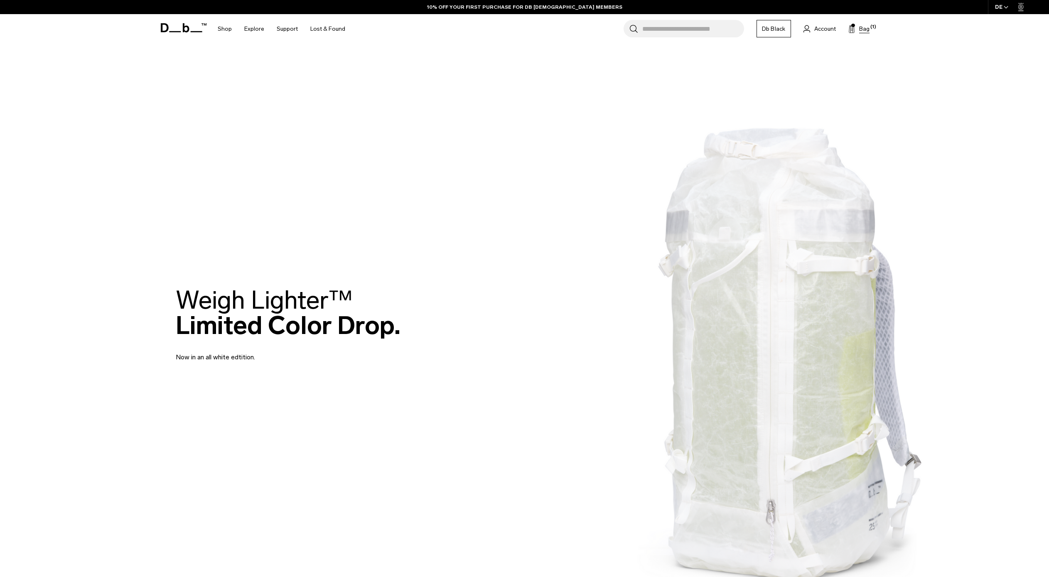
click at [859, 28] on span "Bag" at bounding box center [864, 29] width 10 height 9
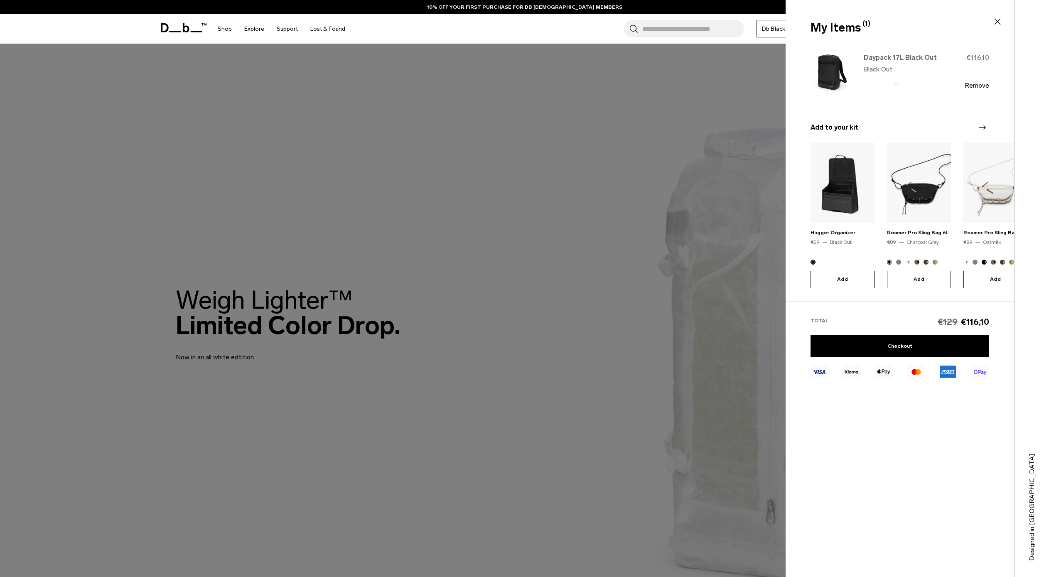
click at [902, 56] on link "Daypack 17L Black Out" at bounding box center [899, 58] width 73 height 10
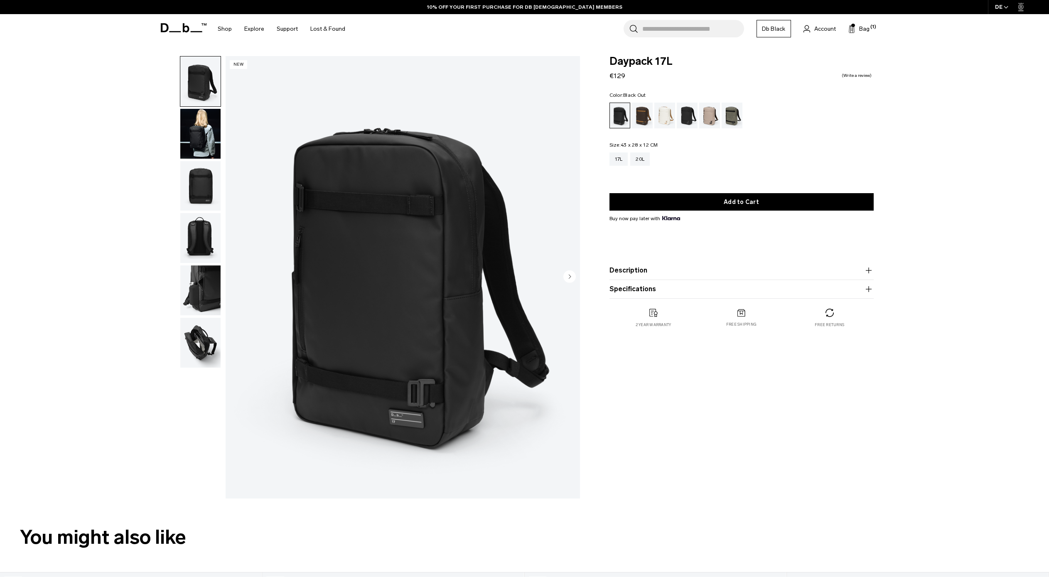
click at [194, 145] on img "button" at bounding box center [200, 134] width 40 height 50
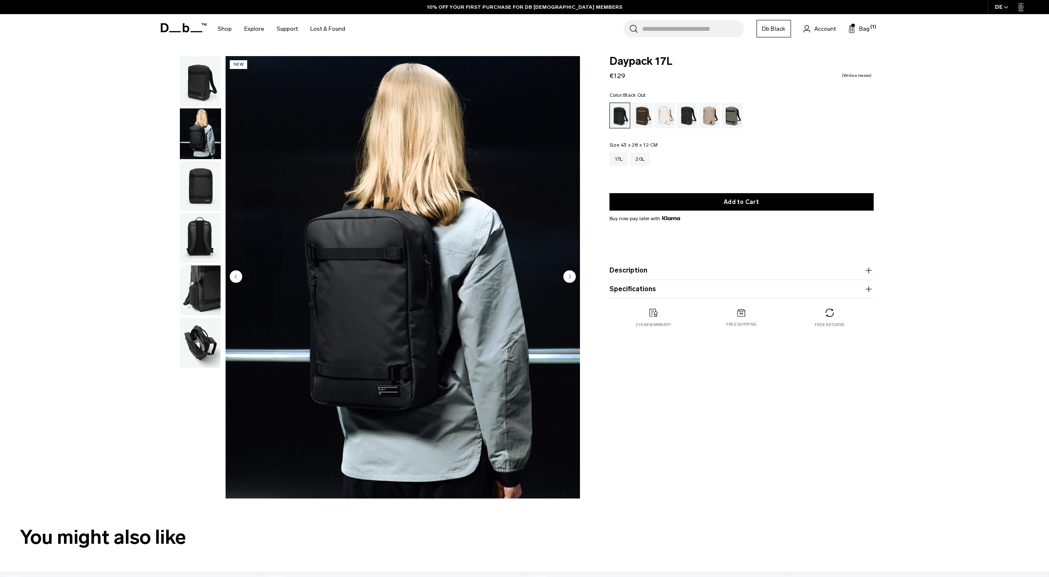
click at [202, 184] on img "button" at bounding box center [200, 186] width 40 height 50
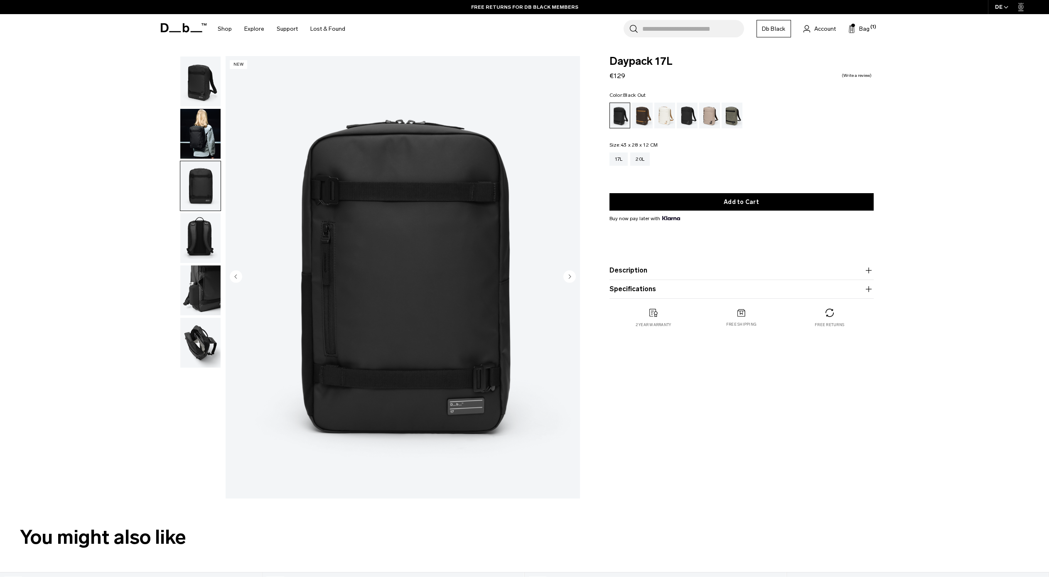
click at [192, 233] on img "button" at bounding box center [200, 238] width 40 height 50
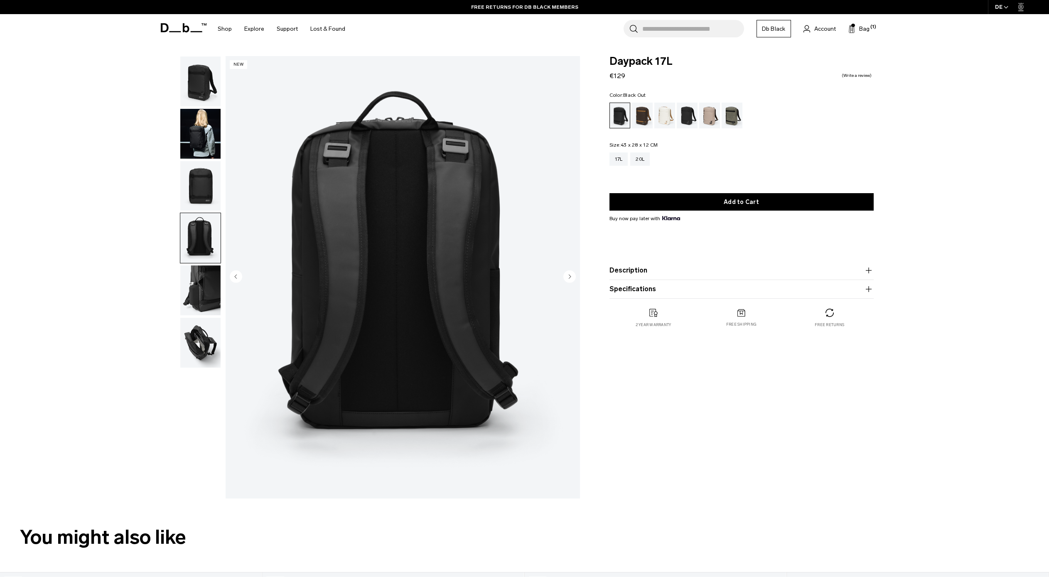
click at [191, 235] on img "button" at bounding box center [200, 238] width 40 height 50
click at [198, 275] on img "button" at bounding box center [200, 290] width 40 height 50
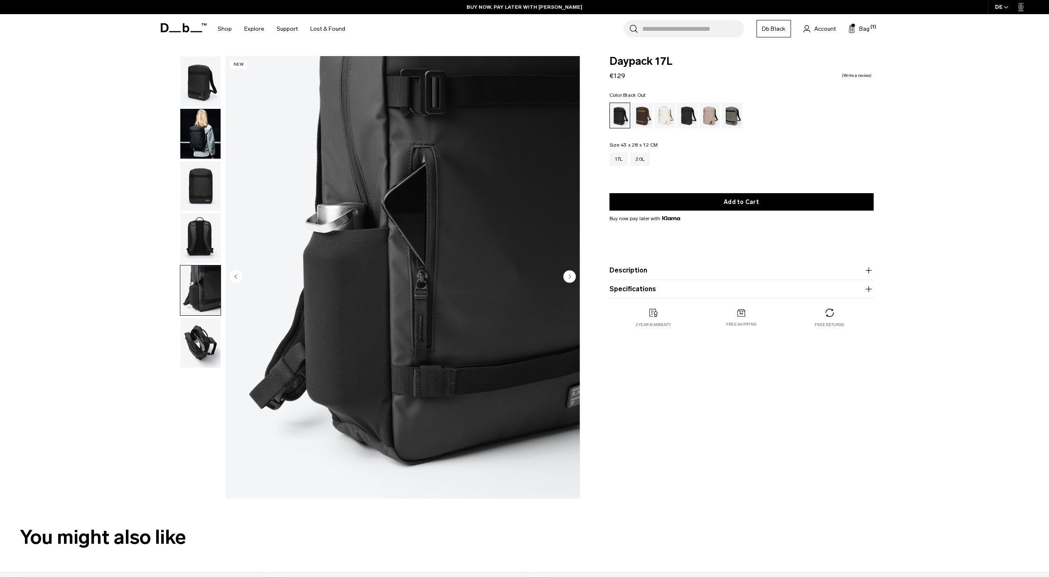
click at [203, 336] on img "button" at bounding box center [200, 343] width 40 height 50
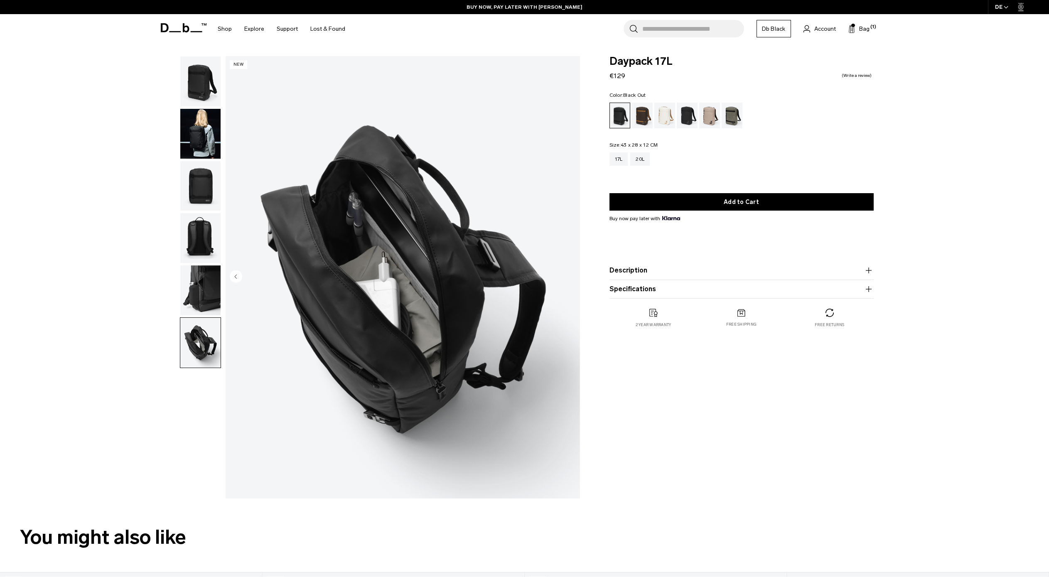
click at [685, 274] on button "Description" at bounding box center [741, 270] width 264 height 10
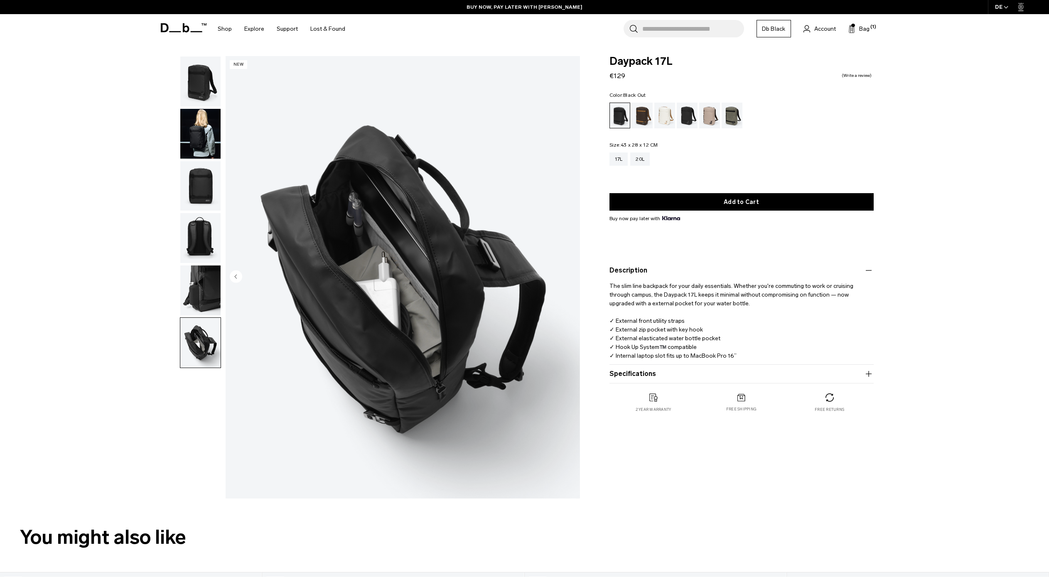
click at [679, 271] on button "Description" at bounding box center [741, 270] width 264 height 10
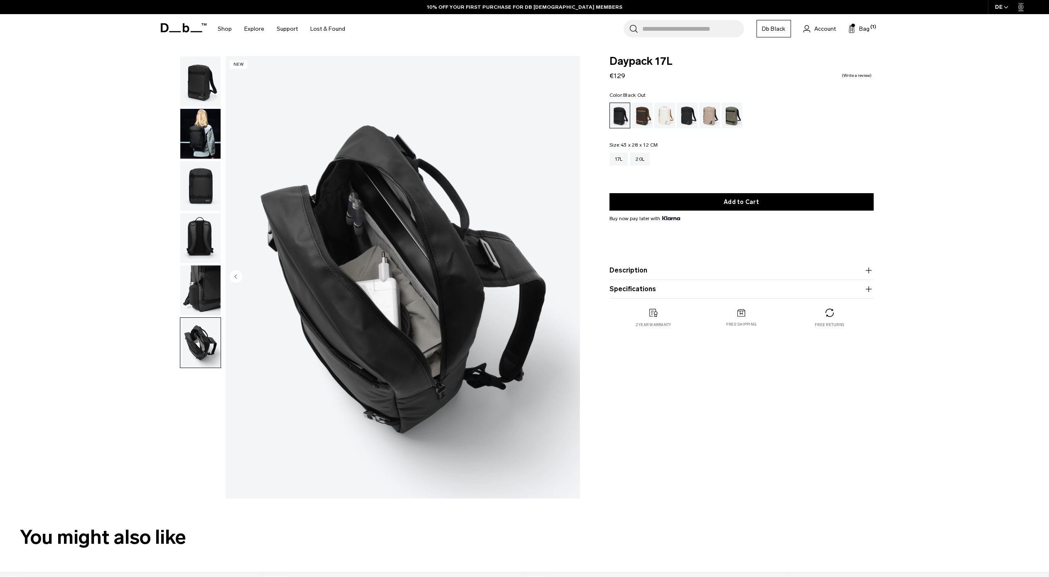
click at [677, 29] on input "Search for Bags, Luggage..." at bounding box center [693, 28] width 102 height 17
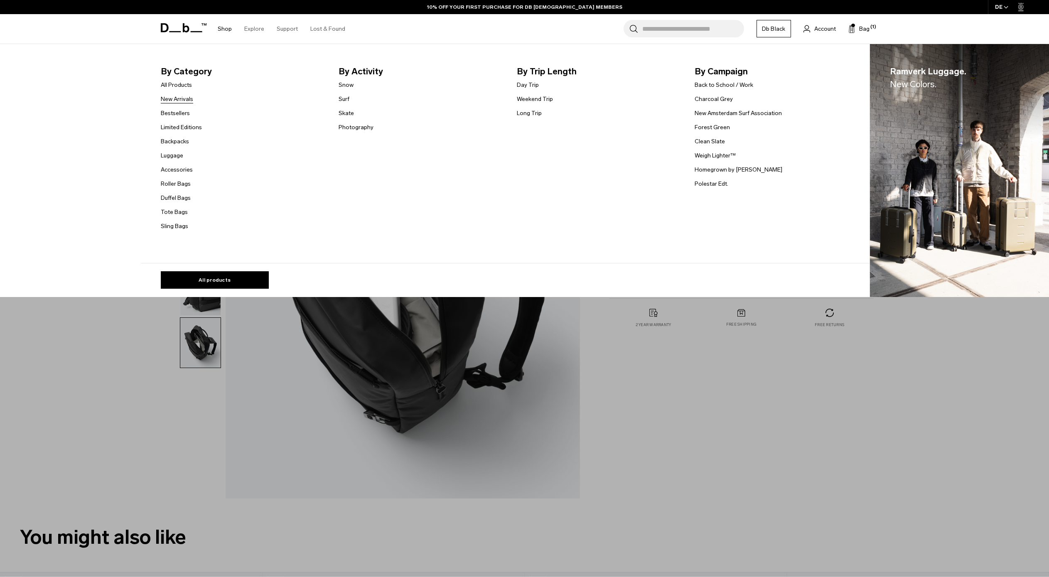
click at [175, 100] on link "New Arrivals" at bounding box center [177, 99] width 32 height 9
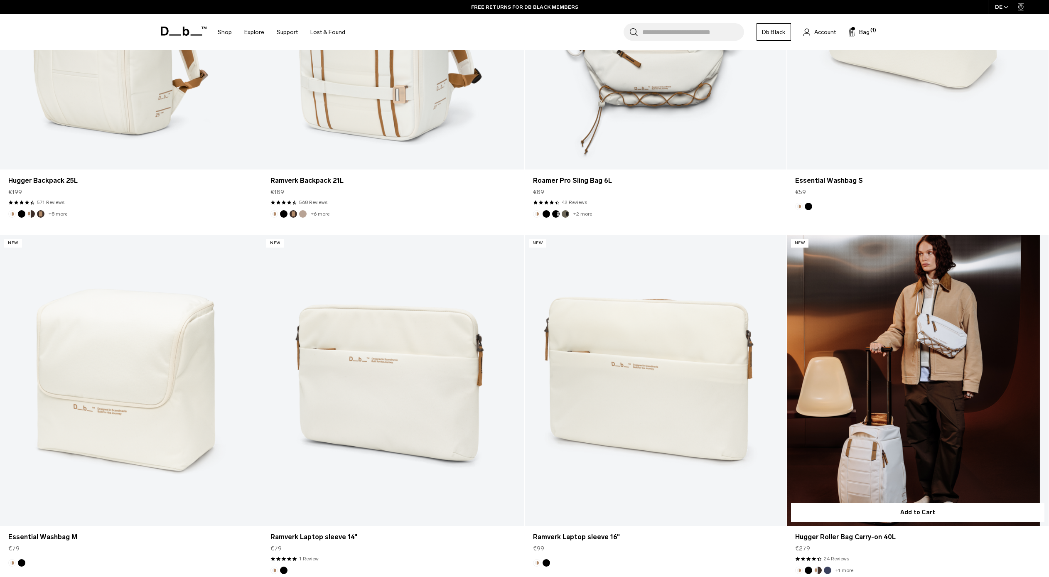
scroll to position [1497, 0]
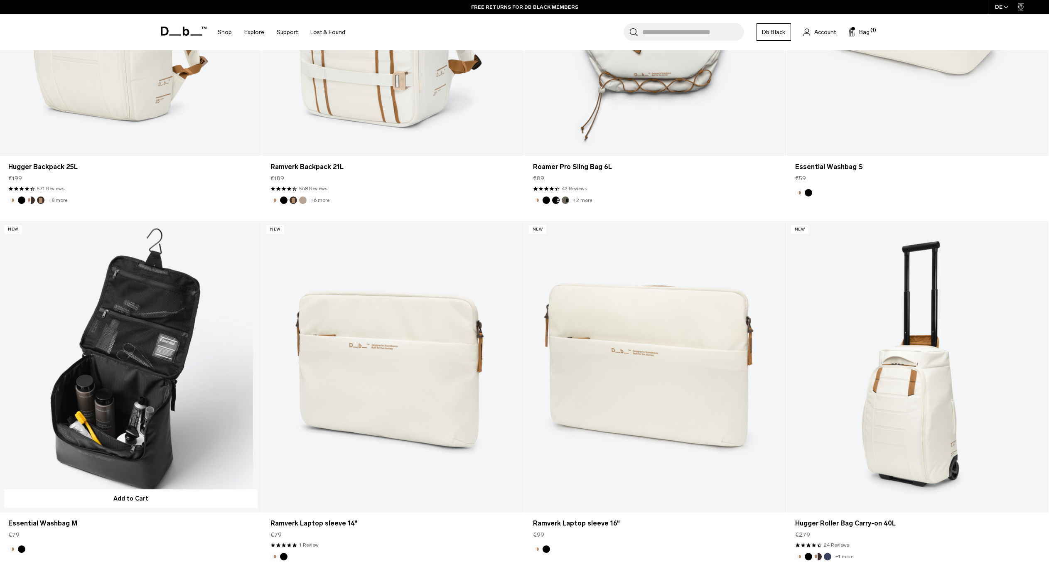
click at [89, 395] on link "Essential Washbag M" at bounding box center [131, 366] width 262 height 291
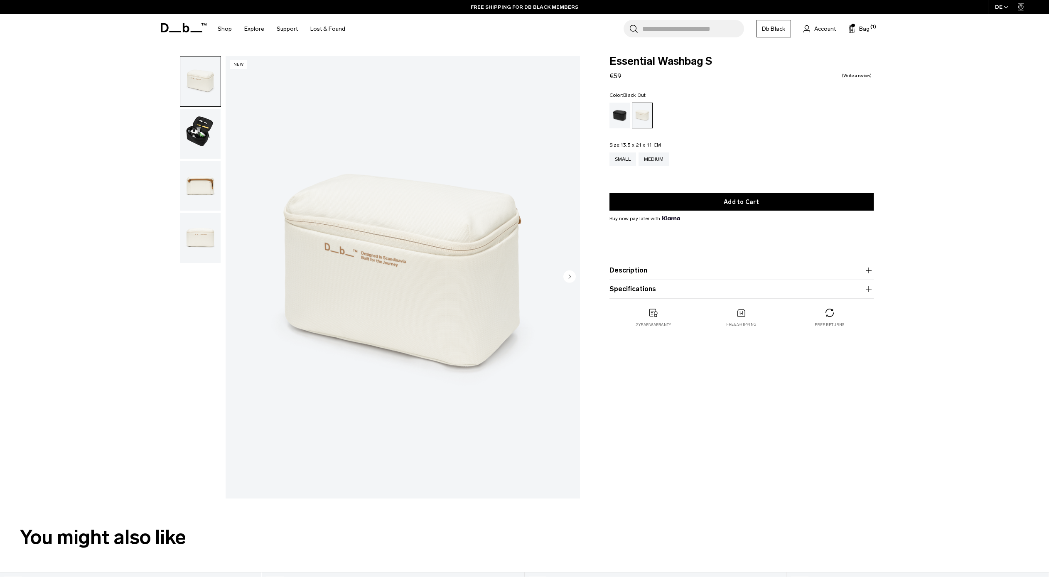
click at [618, 118] on div "Black Out" at bounding box center [619, 116] width 21 height 26
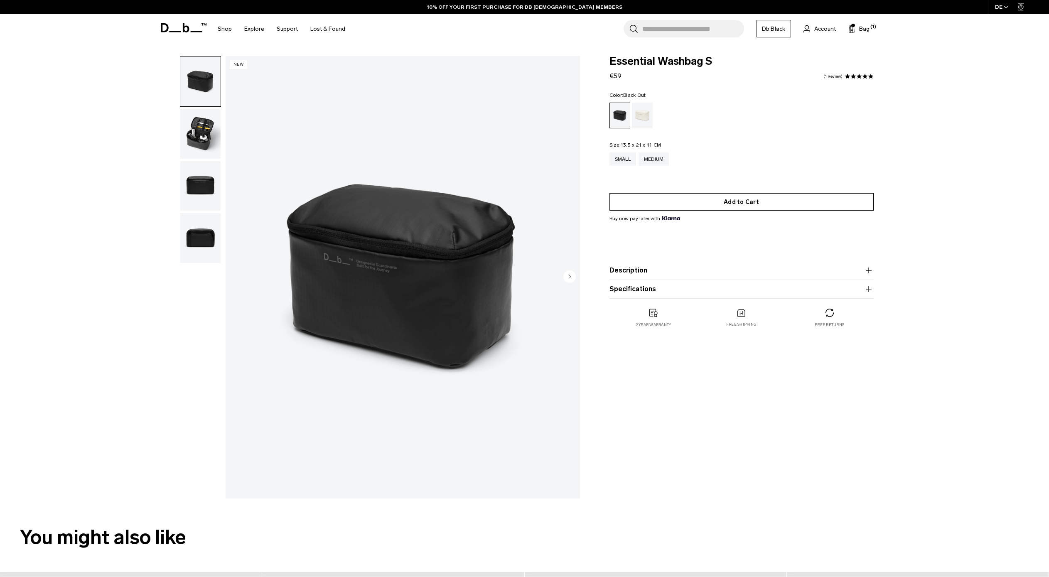
click at [679, 203] on button "Add to Cart" at bounding box center [741, 201] width 264 height 17
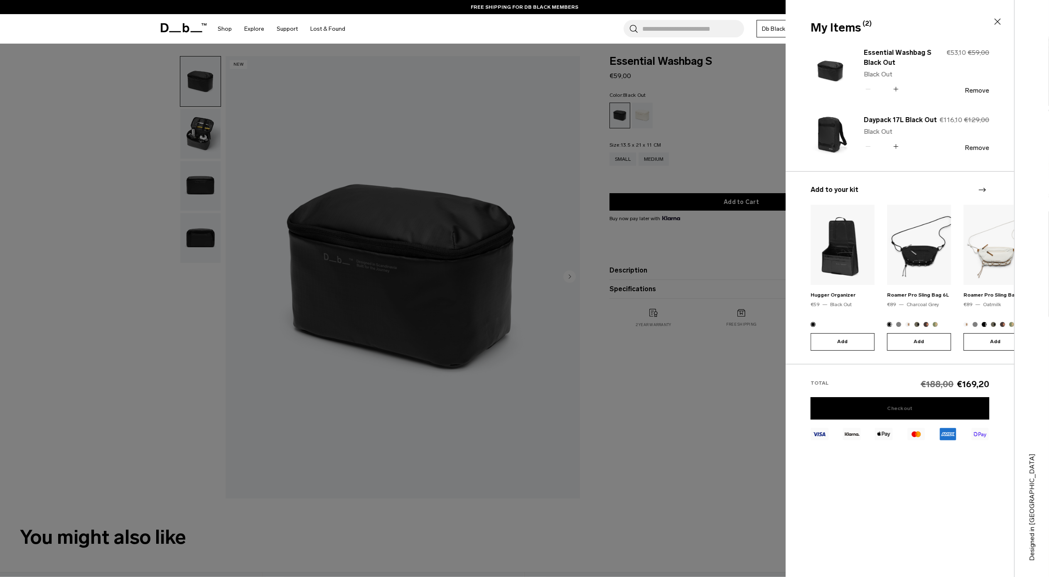
click at [881, 405] on link "Checkout" at bounding box center [899, 408] width 179 height 22
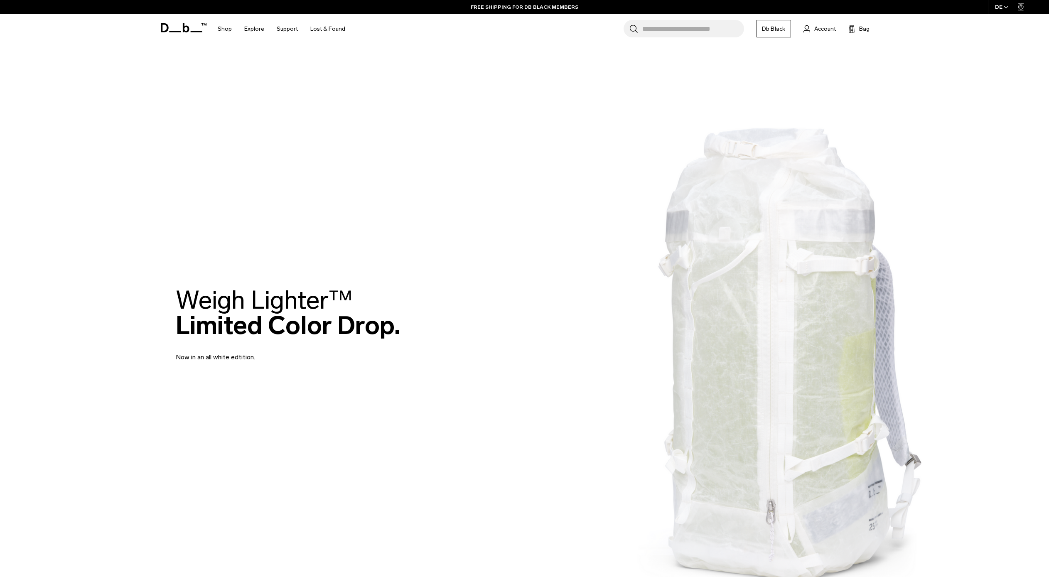
click at [166, 24] on icon at bounding box center [165, 27] width 8 height 9
click at [1023, 8] on icon at bounding box center [1021, 7] width 6 height 8
click at [1019, 7] on icon at bounding box center [1021, 7] width 6 height 8
click at [822, 28] on span "Account" at bounding box center [825, 29] width 22 height 9
